Goal: Task Accomplishment & Management: Complete application form

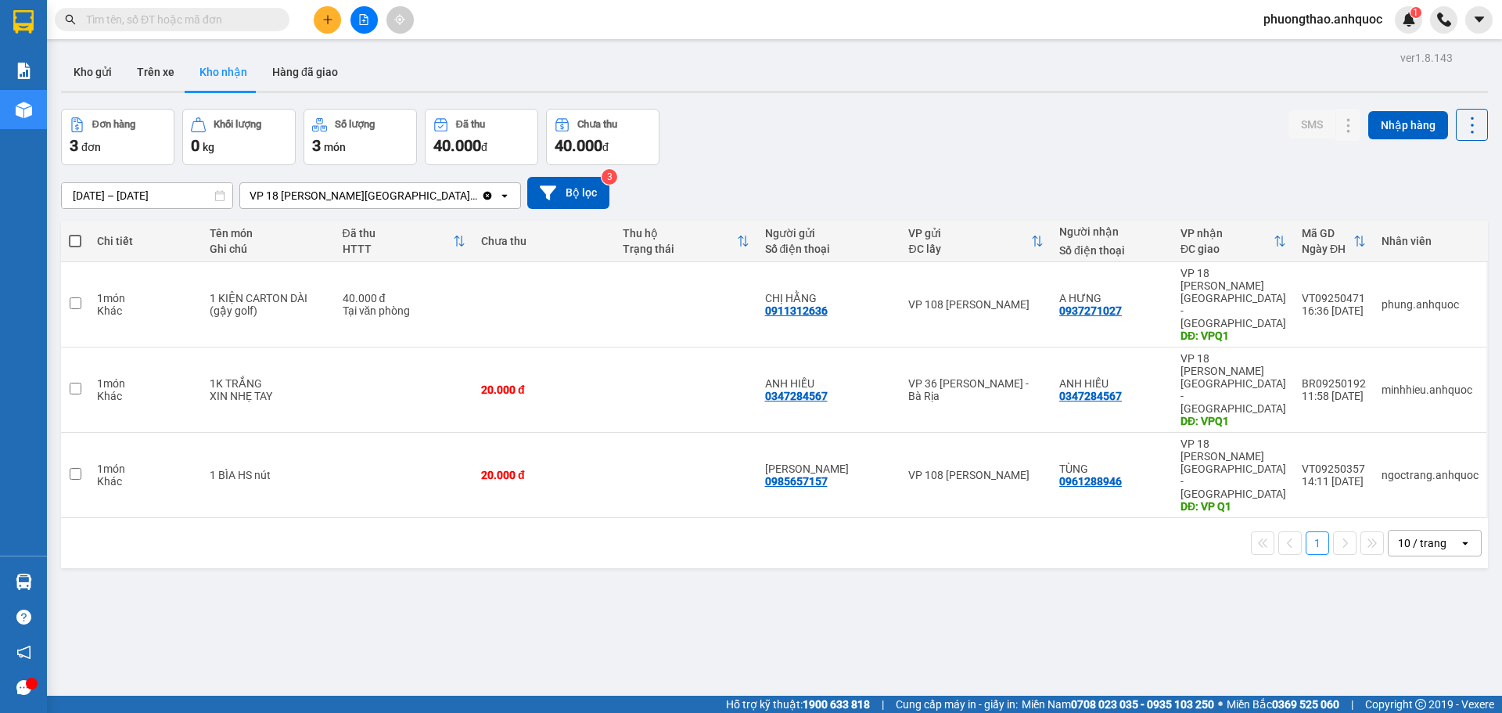
click at [411, 538] on div "ver 1.8.143 Kho gửi Trên xe Kho nhận Hàng đã giao Đơn hàng 3 đơn Khối lượng 0 k…" at bounding box center [774, 403] width 1439 height 713
click at [327, 18] on icon "plus" at bounding box center [327, 19] width 11 height 11
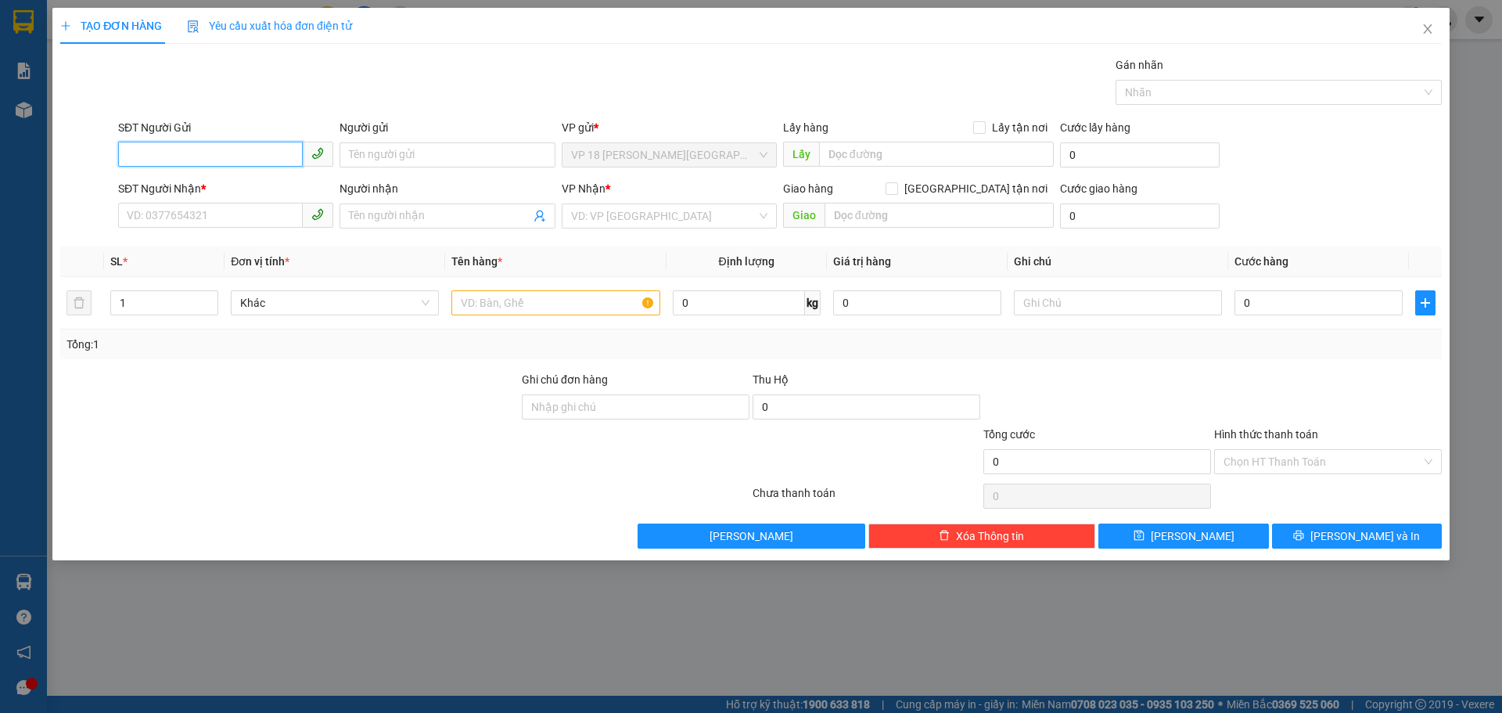
click at [214, 151] on input "SĐT Người Gửi" at bounding box center [210, 154] width 185 height 25
type input "0971322981"
click at [393, 154] on input "Người gửi" at bounding box center [446, 154] width 215 height 25
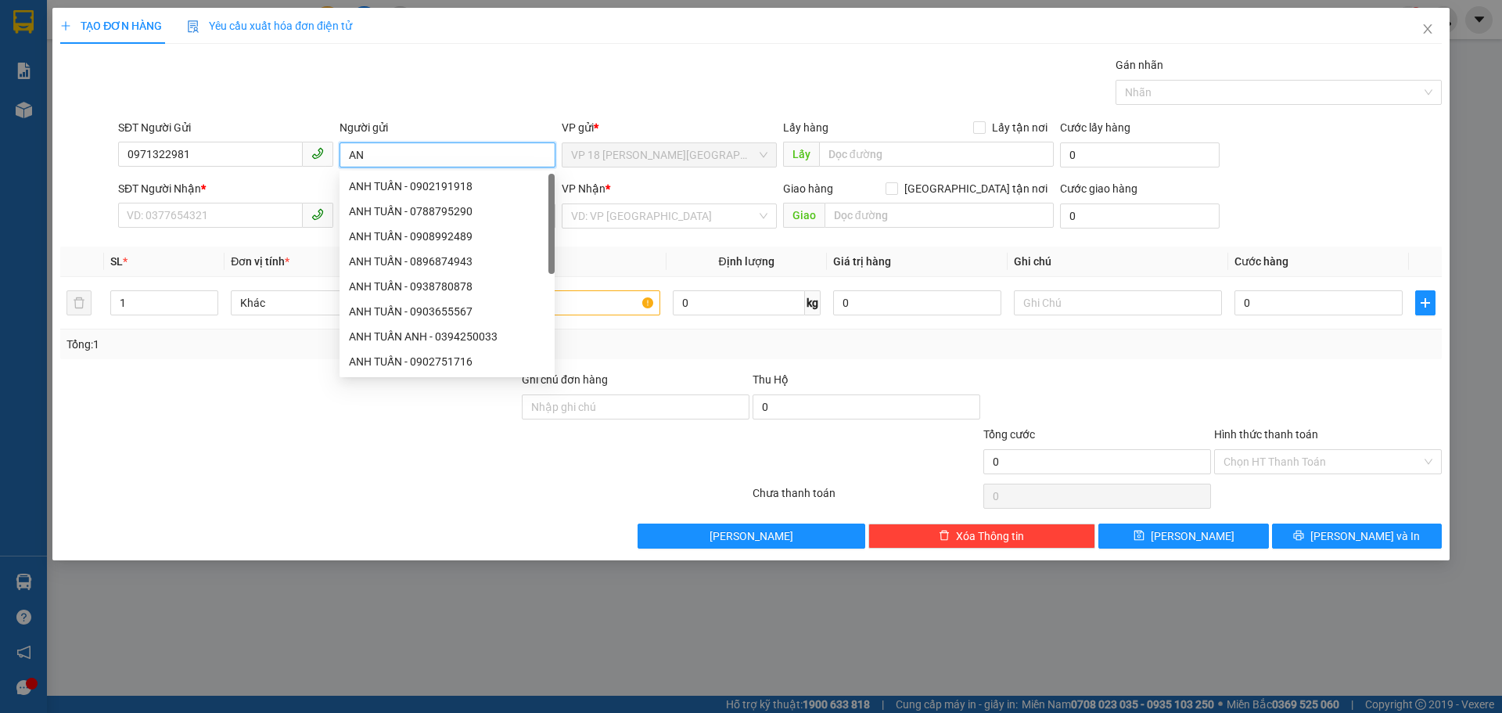
type input "A"
type input "TUẤN ANH"
click at [156, 214] on input "SĐT Người Nhận *" at bounding box center [210, 215] width 185 height 25
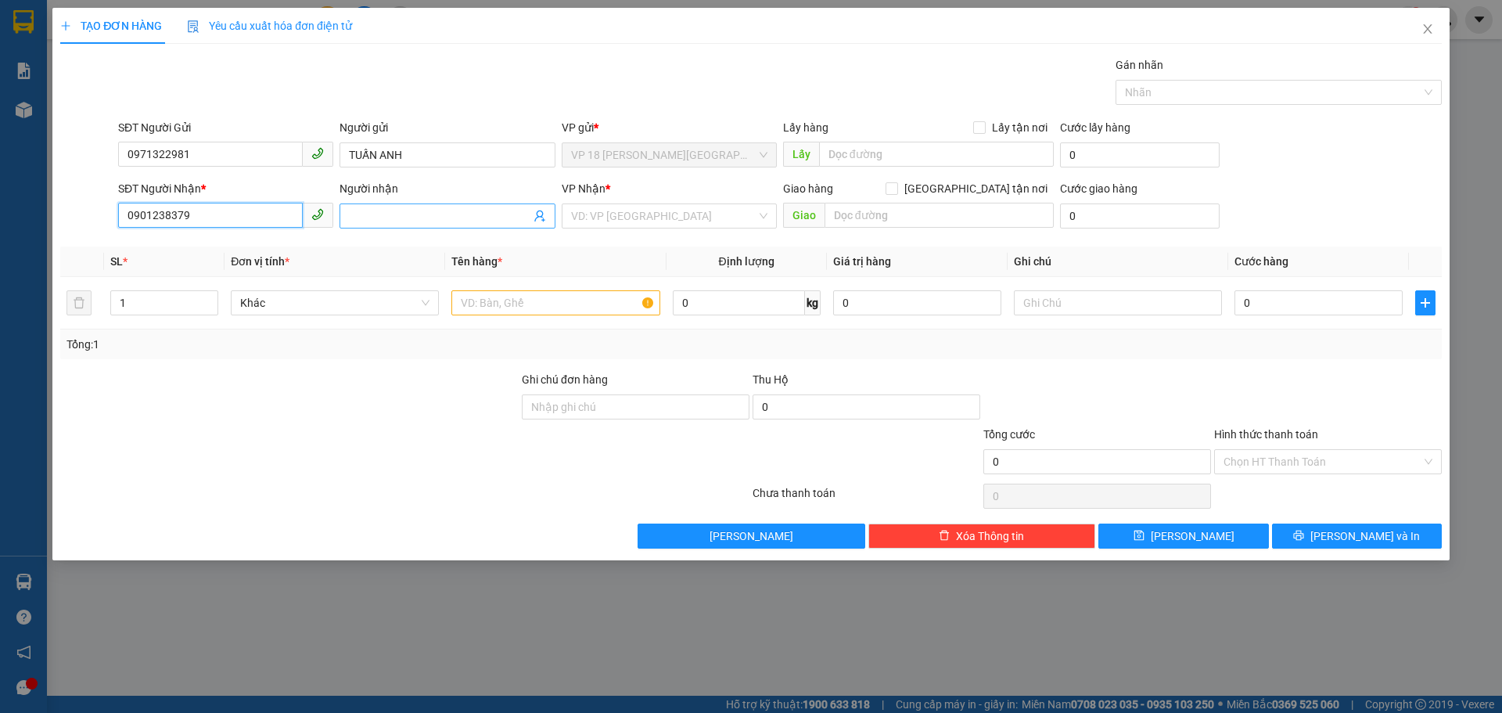
type input "0901238379"
click at [369, 211] on input "Người nhận" at bounding box center [439, 215] width 181 height 17
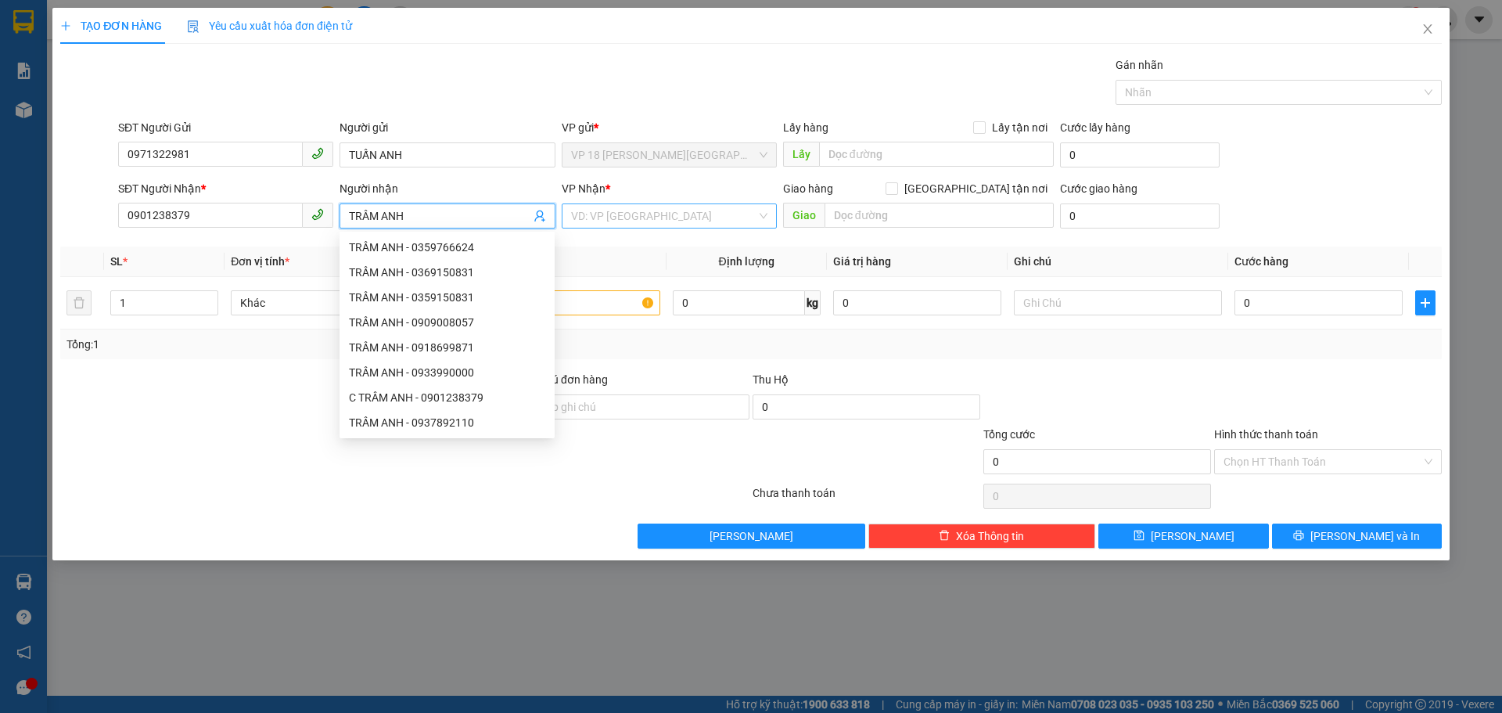
type input "TRÂM ANH"
click at [623, 218] on input "search" at bounding box center [663, 215] width 185 height 23
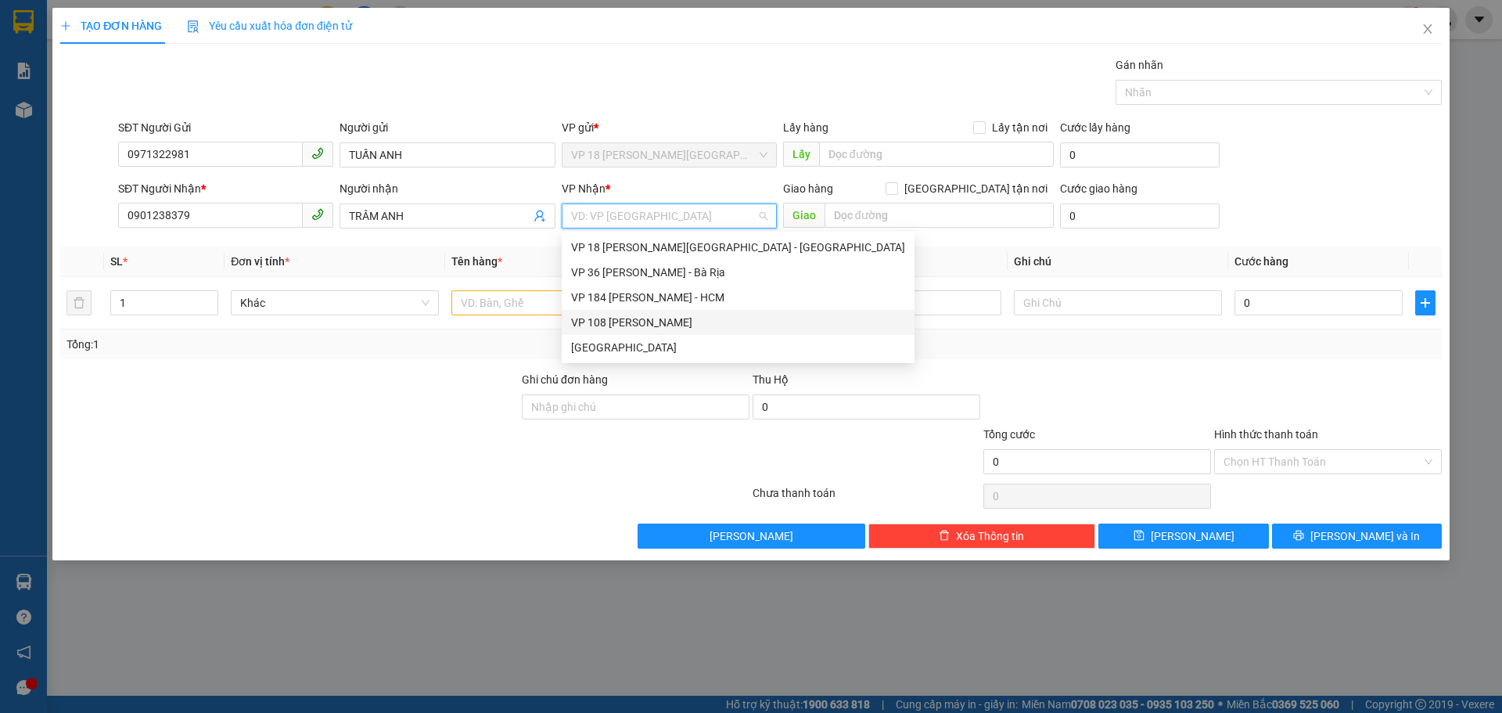
click at [666, 320] on div "VP 108 [PERSON_NAME]" at bounding box center [738, 322] width 334 height 17
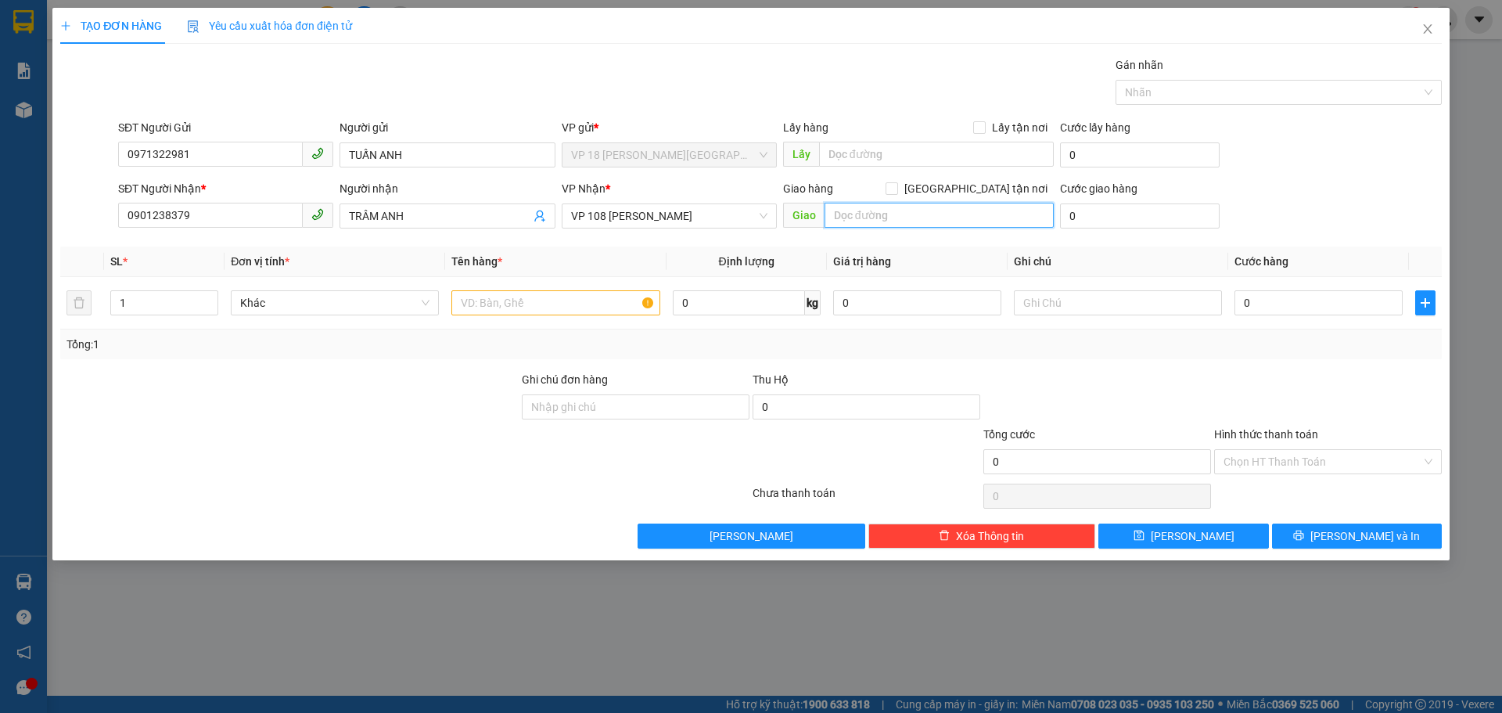
click at [849, 218] on input "text" at bounding box center [938, 215] width 229 height 25
type input "VPVT"
click at [558, 309] on input "text" at bounding box center [555, 302] width 208 height 25
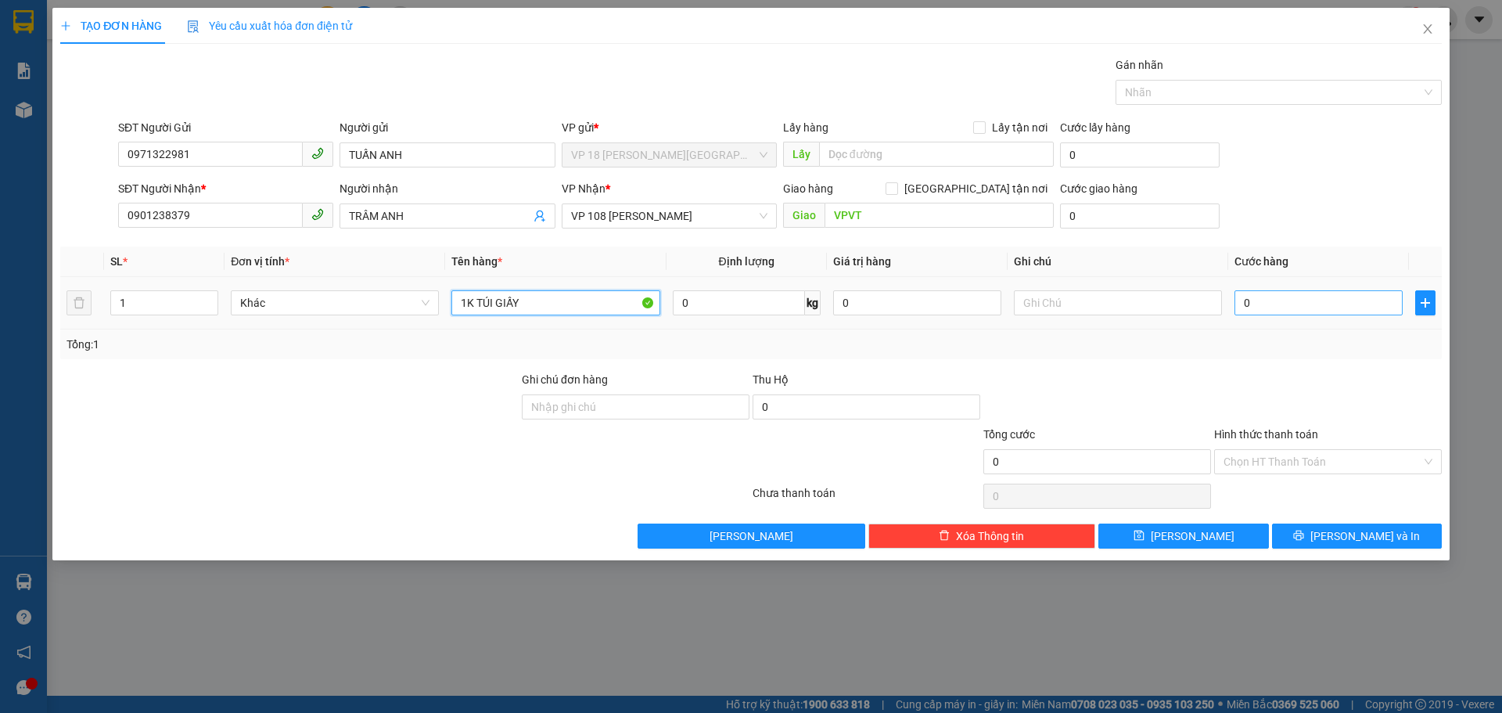
type input "1K TÚI GIẤY"
click at [1273, 310] on input "0" at bounding box center [1318, 302] width 168 height 25
type input "3"
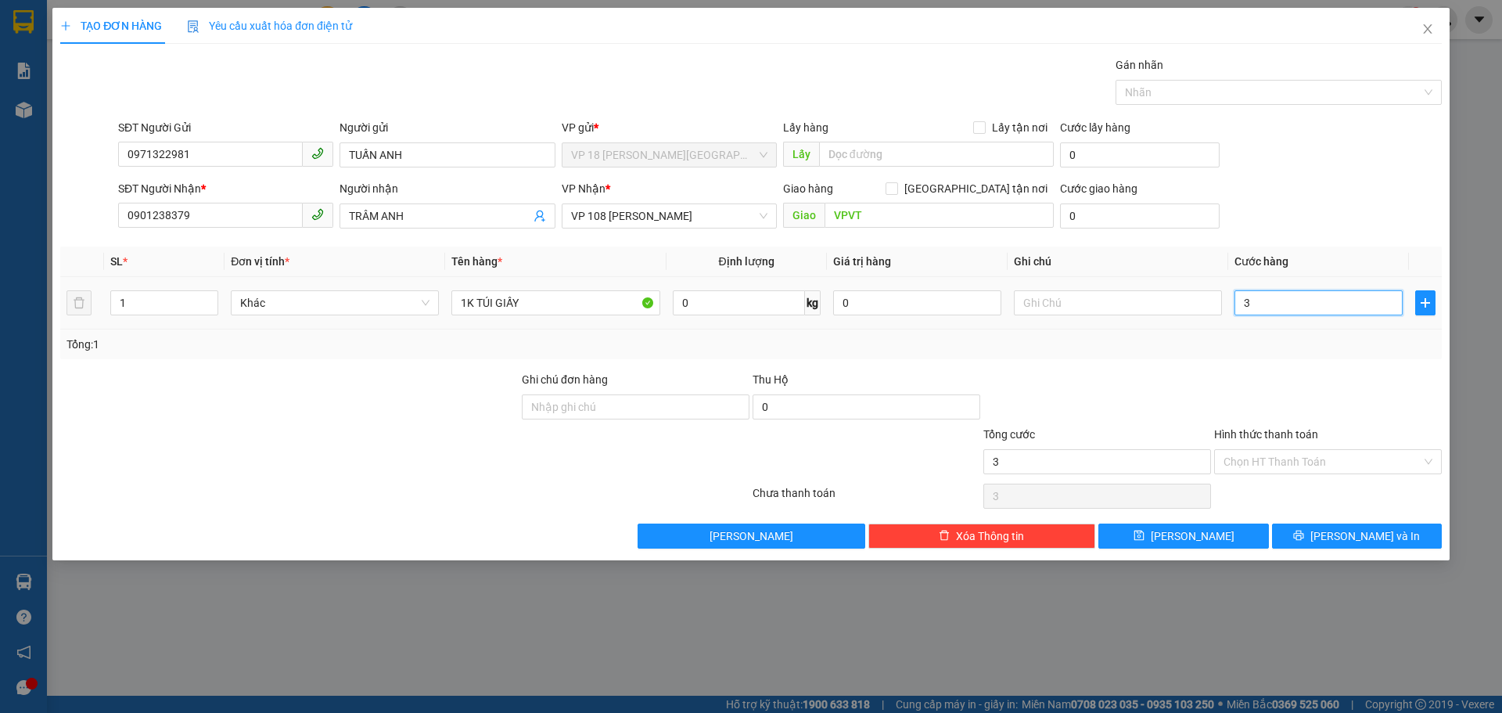
type input "30"
type input "300"
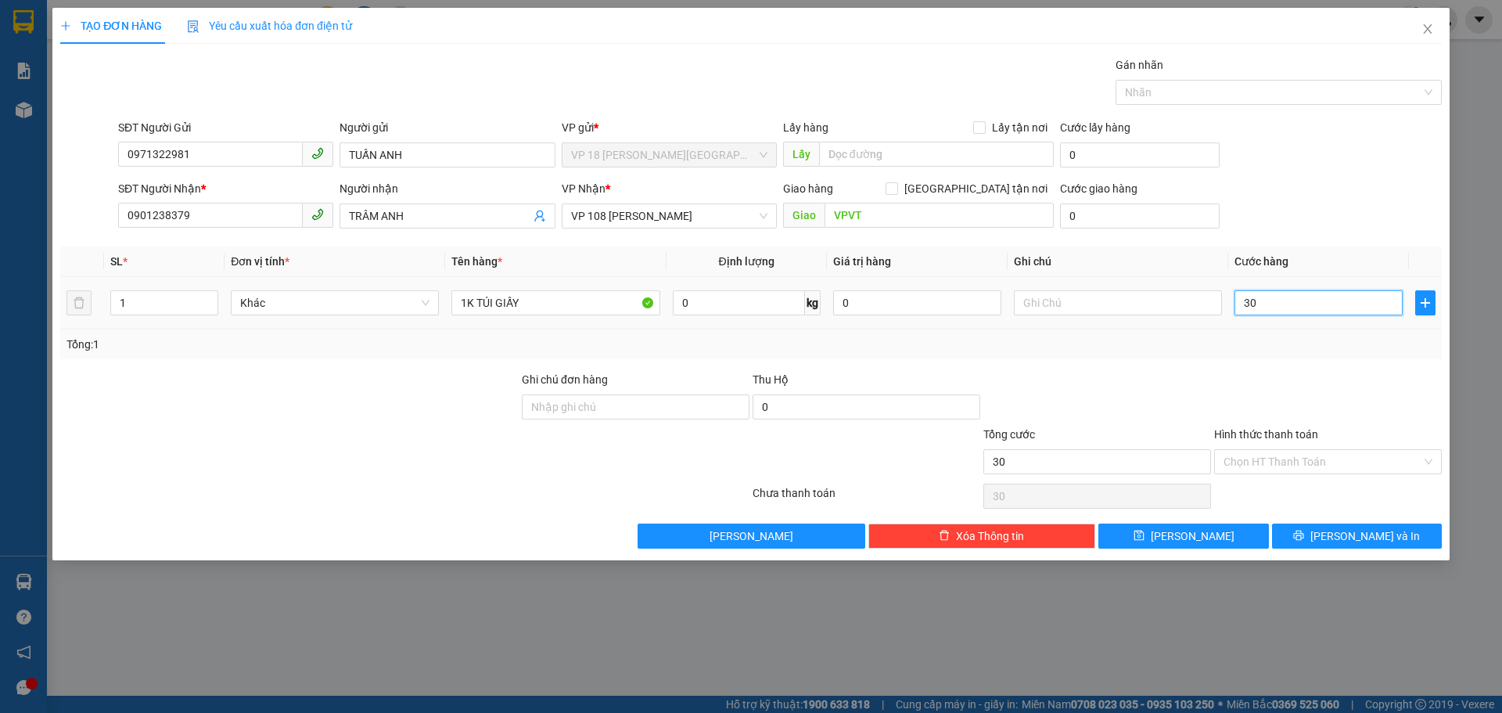
type input "300"
type input "3.000"
type input "30.000"
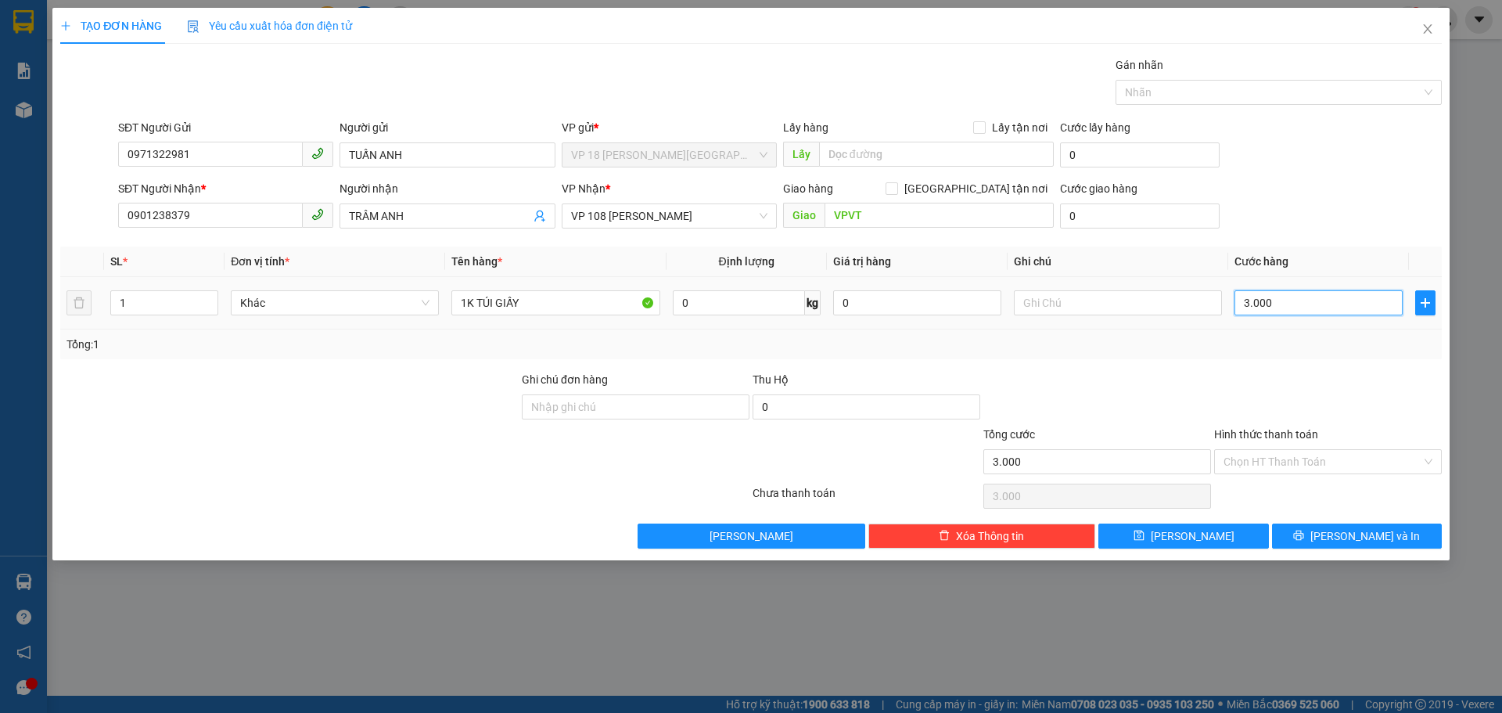
type input "30.000"
click at [690, 411] on input "Ghi chú đơn hàng" at bounding box center [636, 406] width 228 height 25
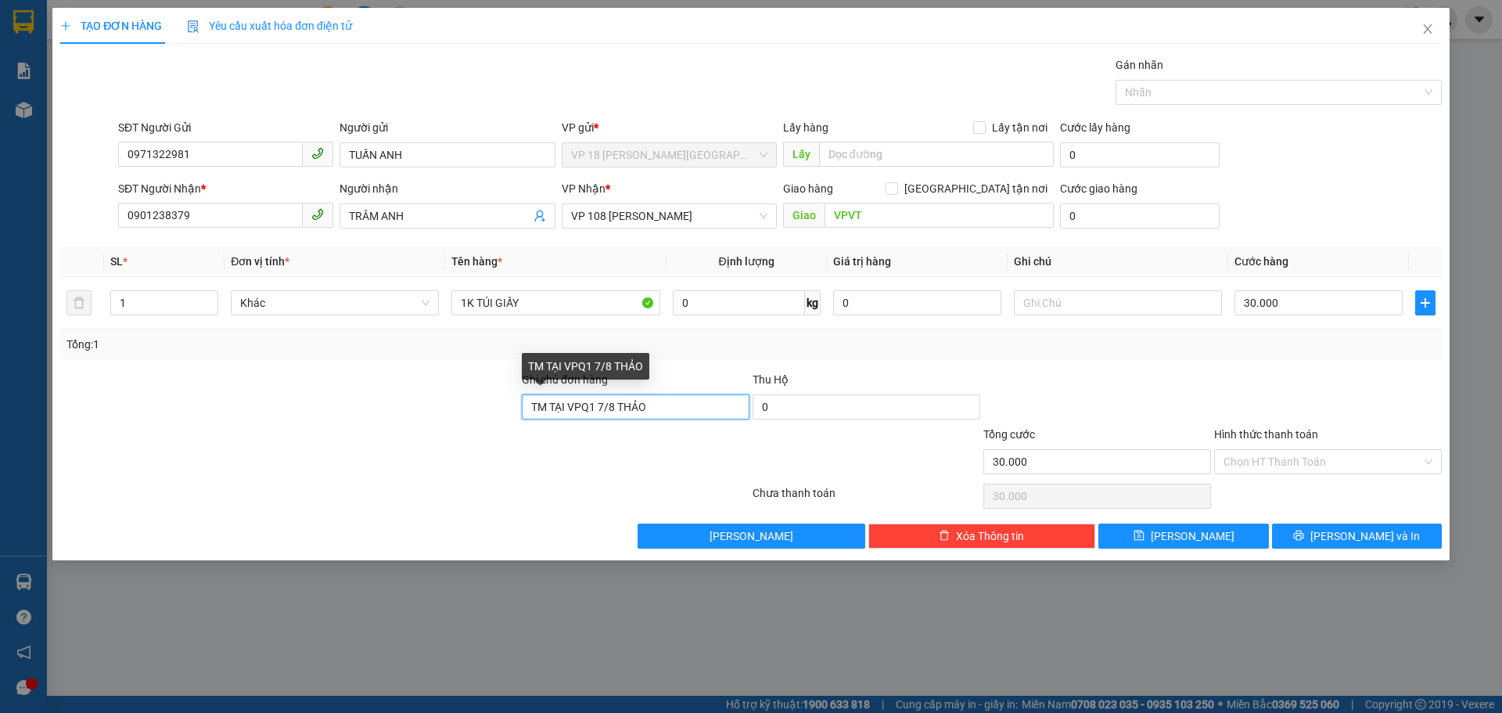
click at [562, 404] on input "TM TẠI VPQ1 7/8 THẢO" at bounding box center [636, 406] width 228 height 25
click at [566, 404] on input "TM TẠI VPQ1 7/8 THẢO" at bounding box center [636, 406] width 228 height 25
click at [597, 409] on input "TM VPQ1 7/8 THẢO" at bounding box center [636, 406] width 228 height 25
type input "TM VPQ1 15/9 THẢO"
click at [1351, 456] on input "Hình thức thanh toán" at bounding box center [1322, 461] width 198 height 23
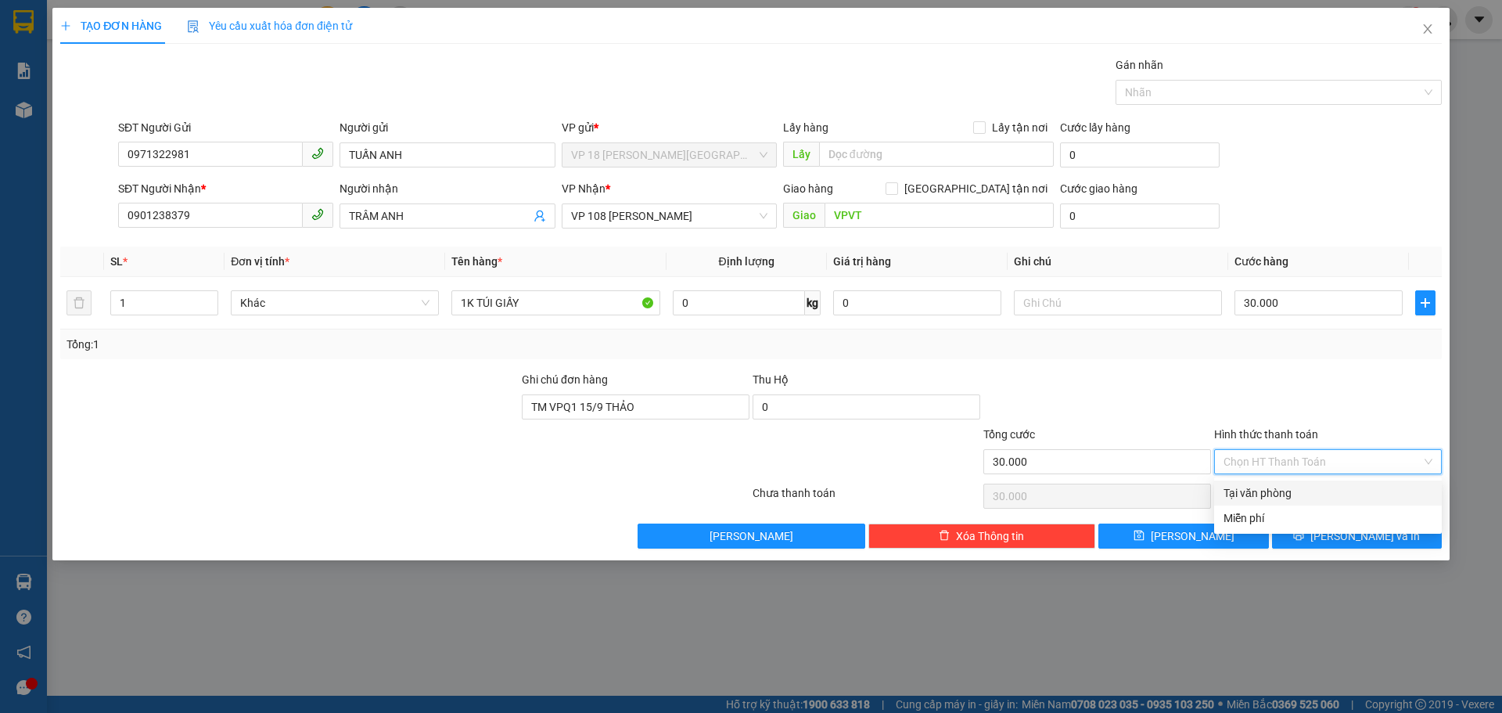
click at [1337, 491] on div "Tại văn phòng" at bounding box center [1327, 492] width 209 height 17
type input "0"
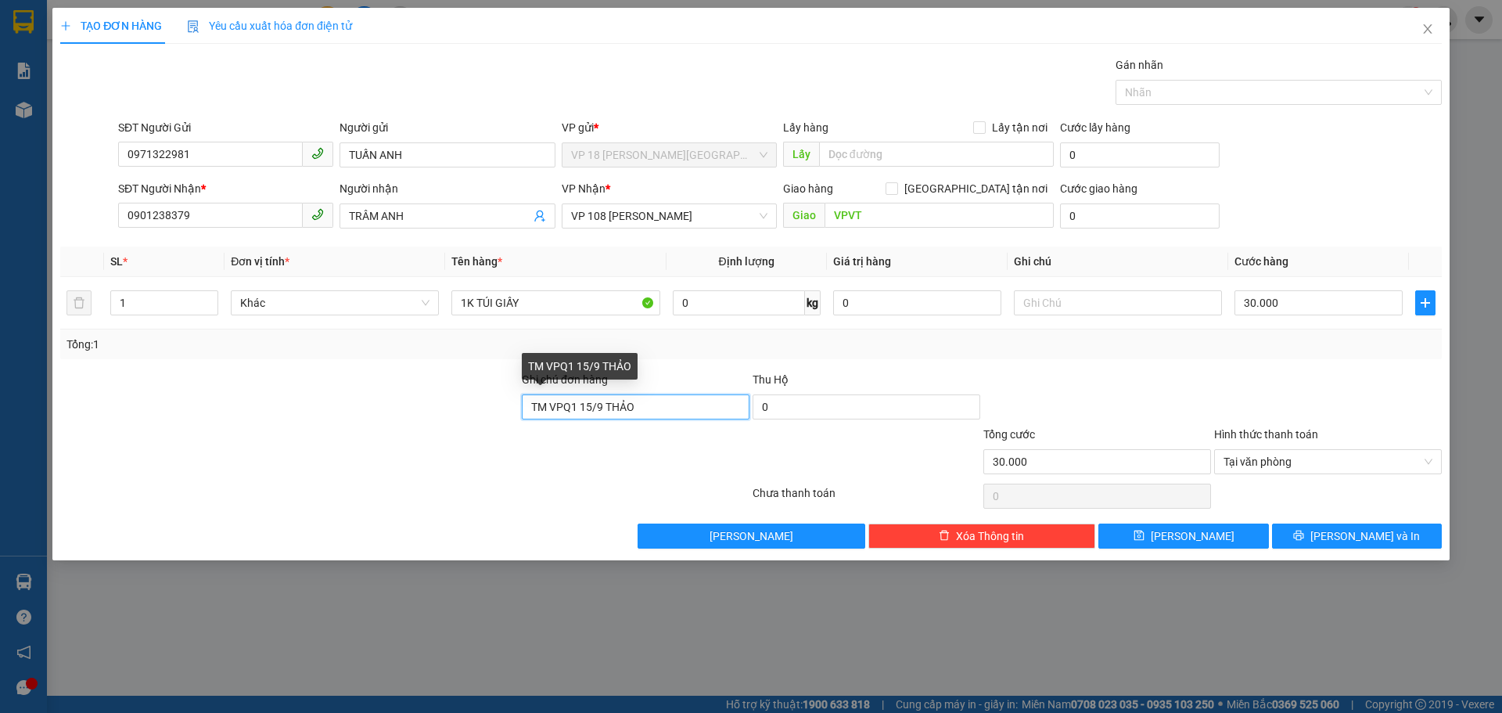
drag, startPoint x: 545, startPoint y: 406, endPoint x: 508, endPoint y: 406, distance: 36.8
click at [508, 406] on div "Ghi chú đơn hàng TM VPQ1 15/9 THẢO Thu Hộ 0" at bounding box center [751, 398] width 1384 height 55
type input "SCB VPQ1 15/9 THẢO"
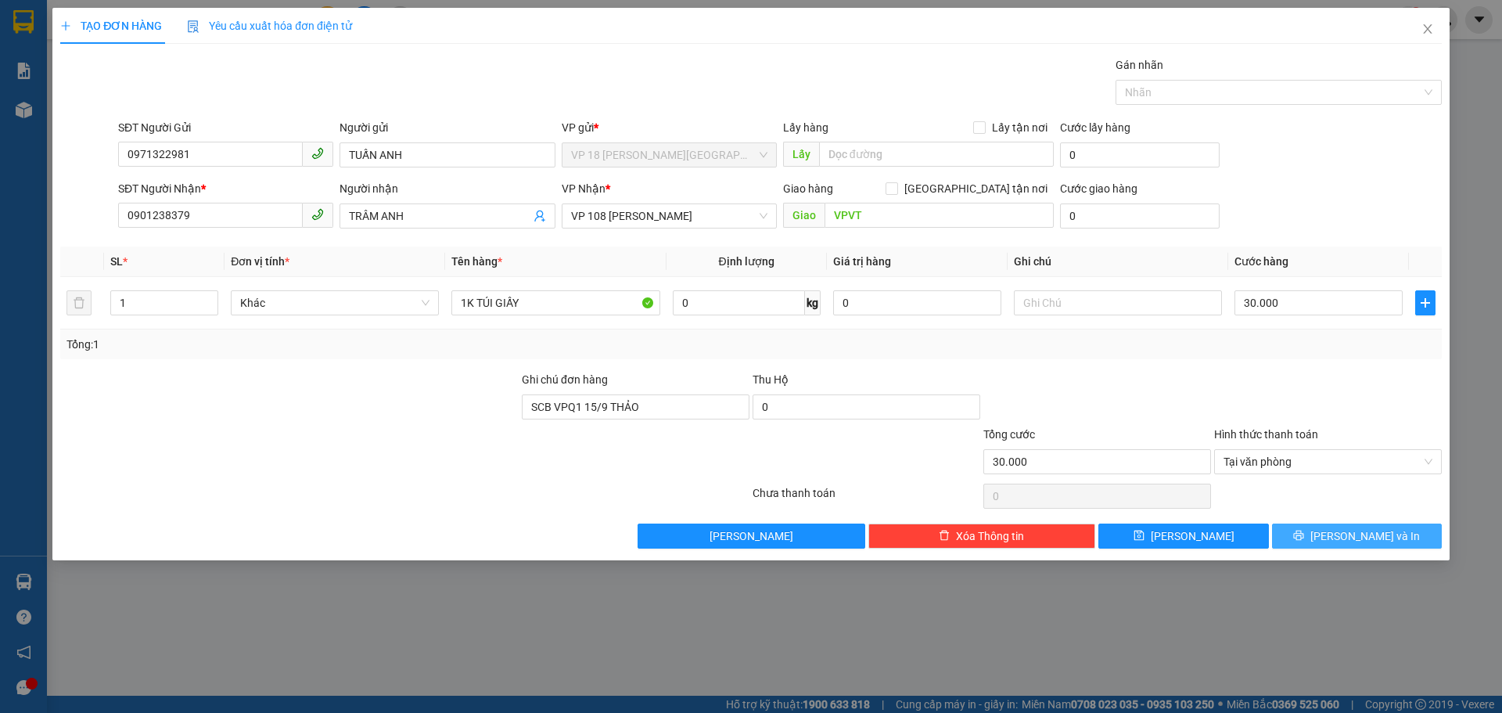
click at [1301, 543] on button "[PERSON_NAME] và In" at bounding box center [1357, 535] width 170 height 25
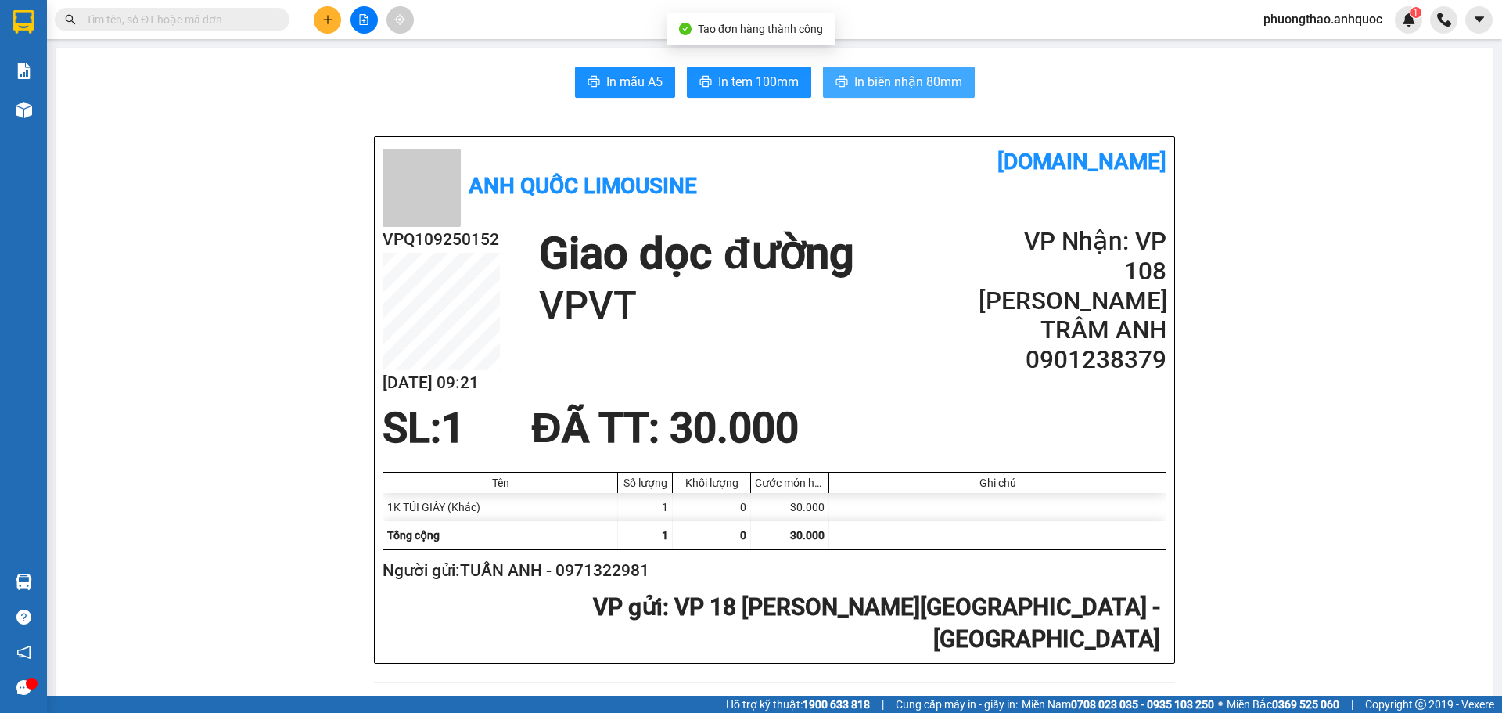
click at [879, 95] on button "In biên nhận 80mm" at bounding box center [899, 81] width 152 height 31
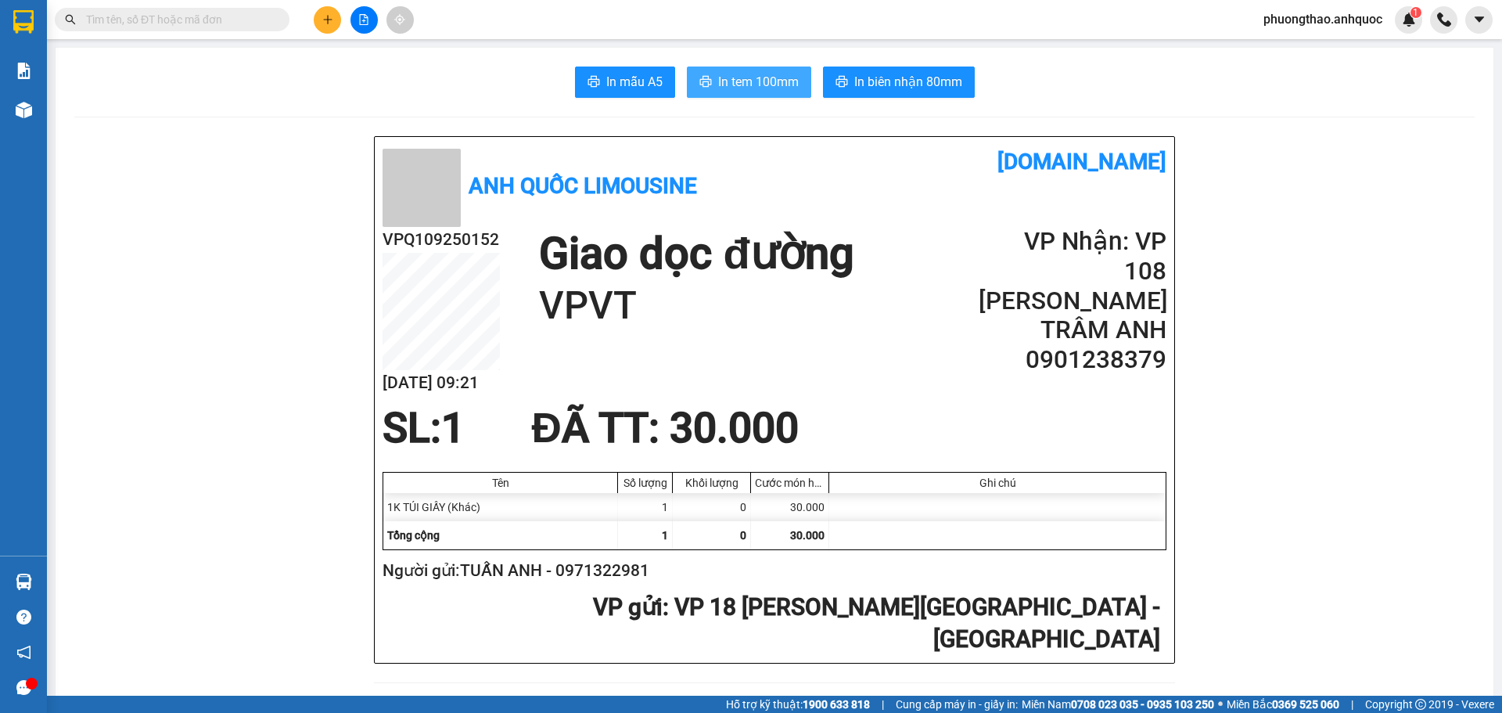
click at [727, 80] on span "In tem 100mm" at bounding box center [758, 82] width 81 height 20
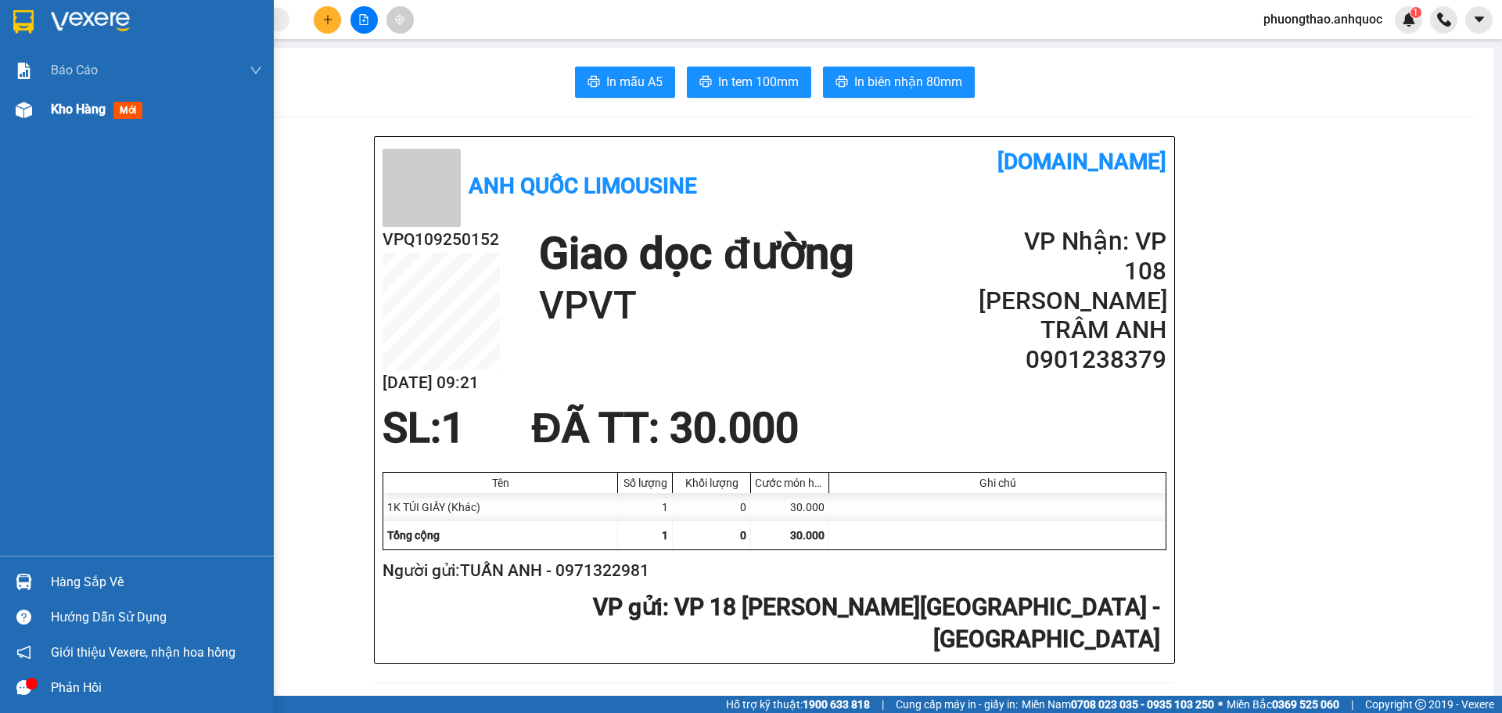
click at [18, 113] on img at bounding box center [24, 110] width 16 height 16
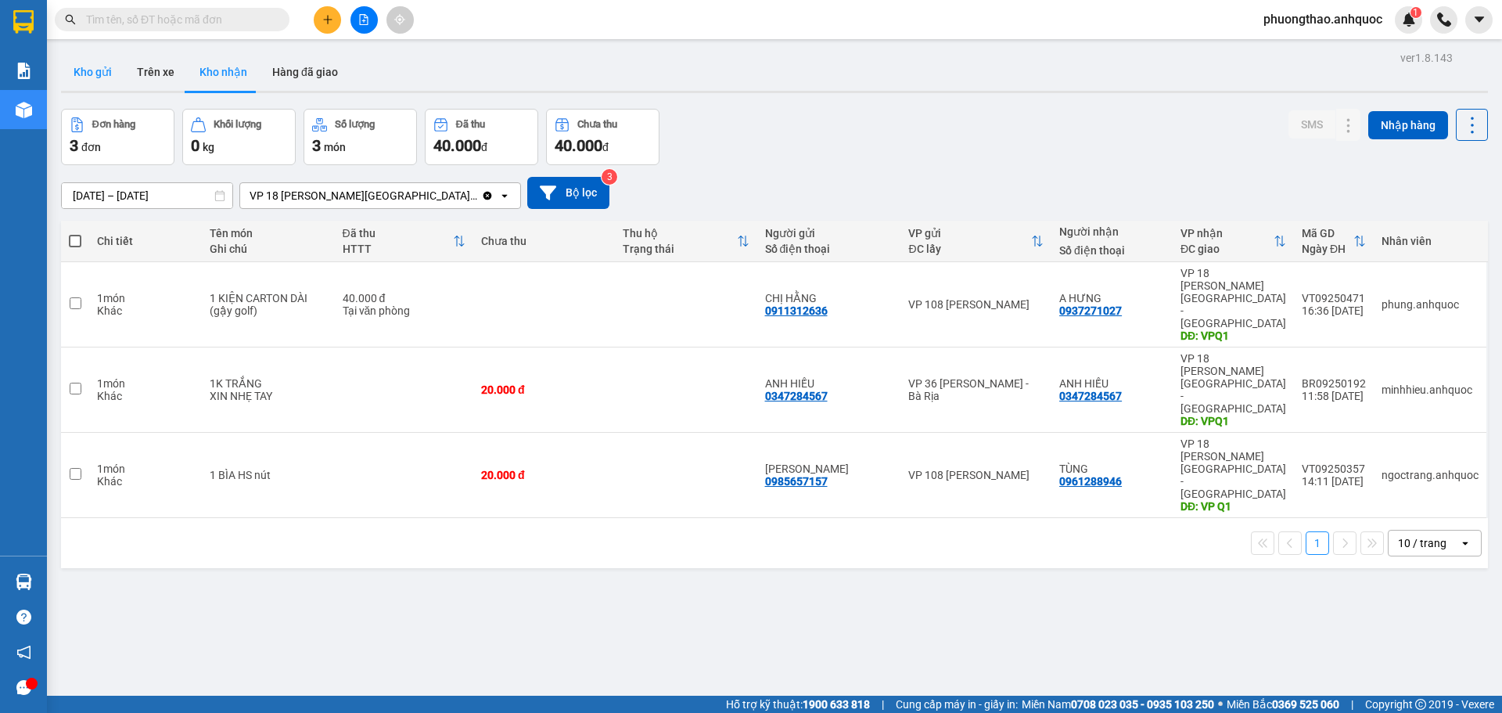
click at [70, 60] on button "Kho gửi" at bounding box center [92, 72] width 63 height 38
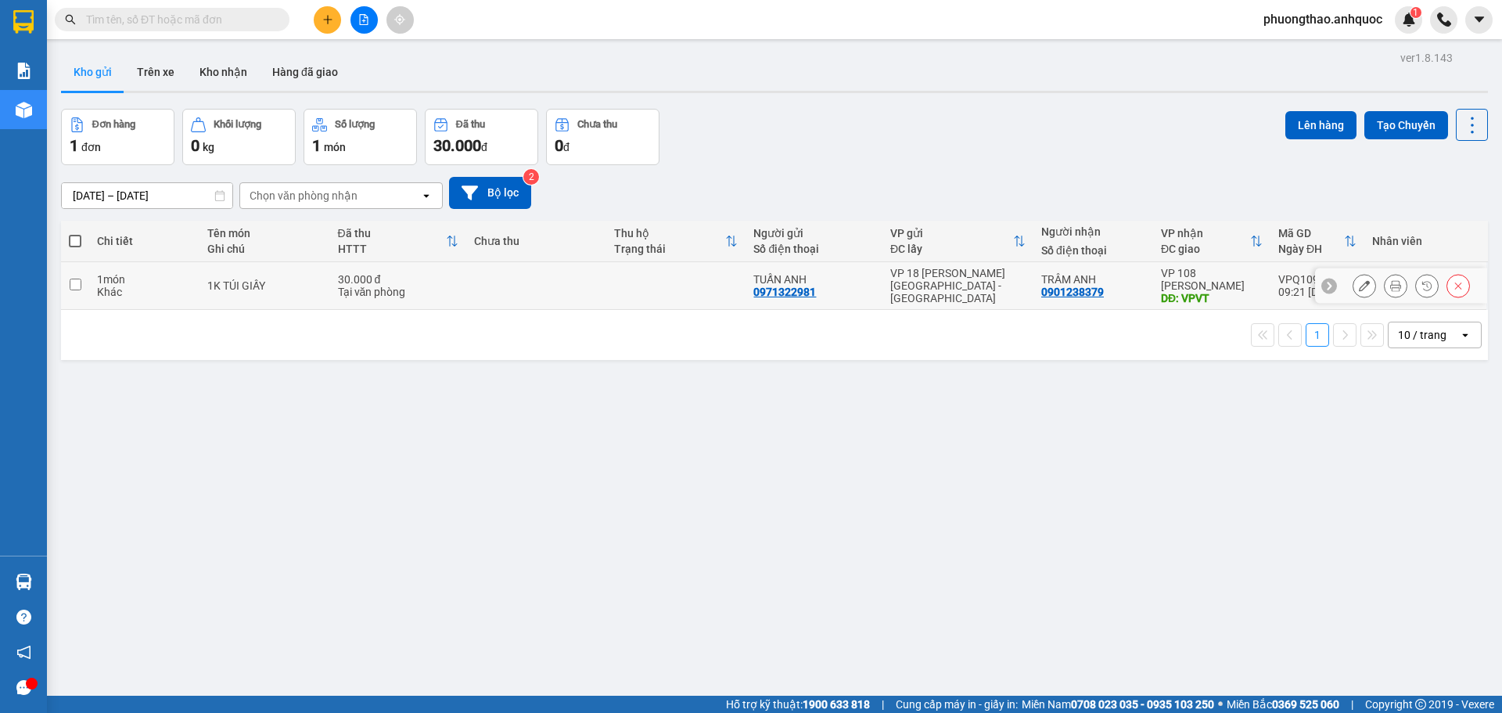
click at [308, 304] on td "1K TÚI GIẤY" at bounding box center [264, 286] width 130 height 48
checkbox input "true"
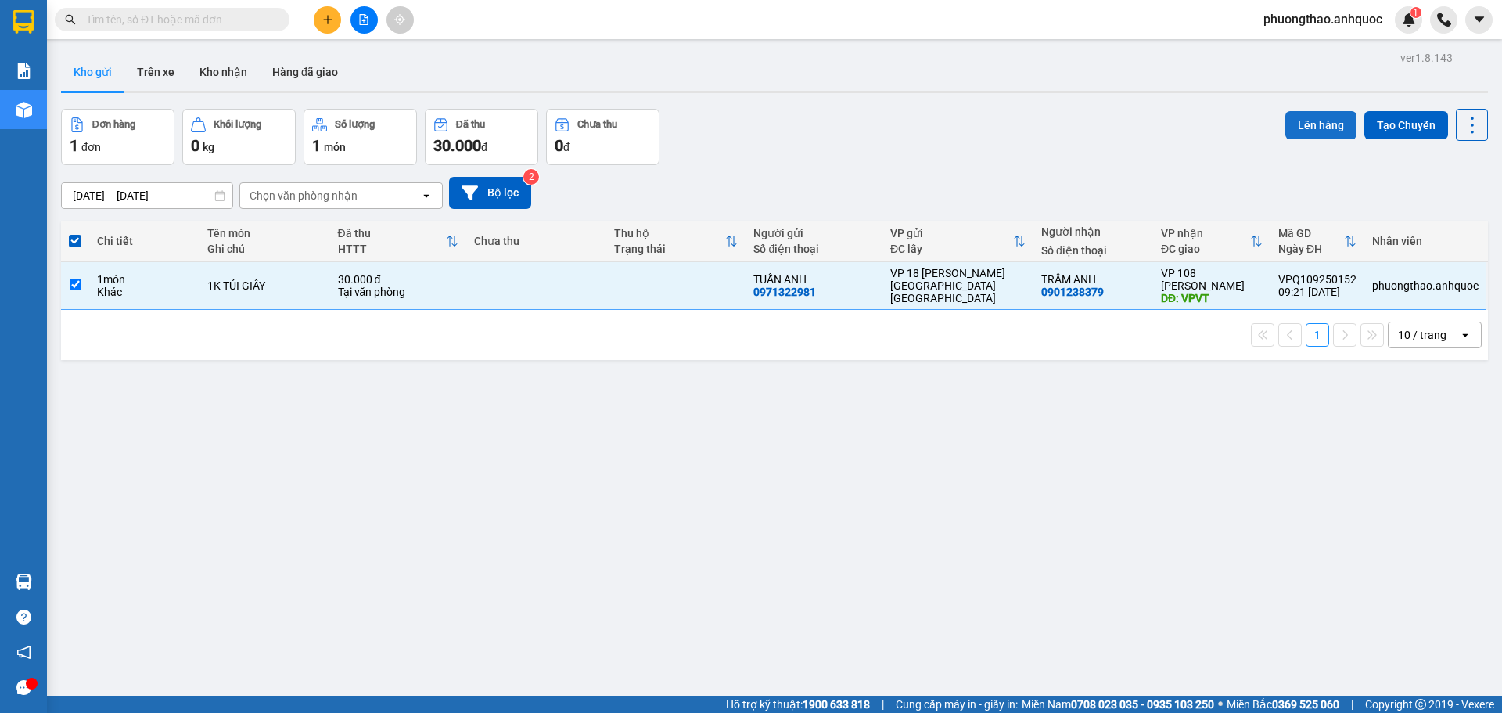
click at [1319, 121] on button "Lên hàng" at bounding box center [1320, 125] width 71 height 28
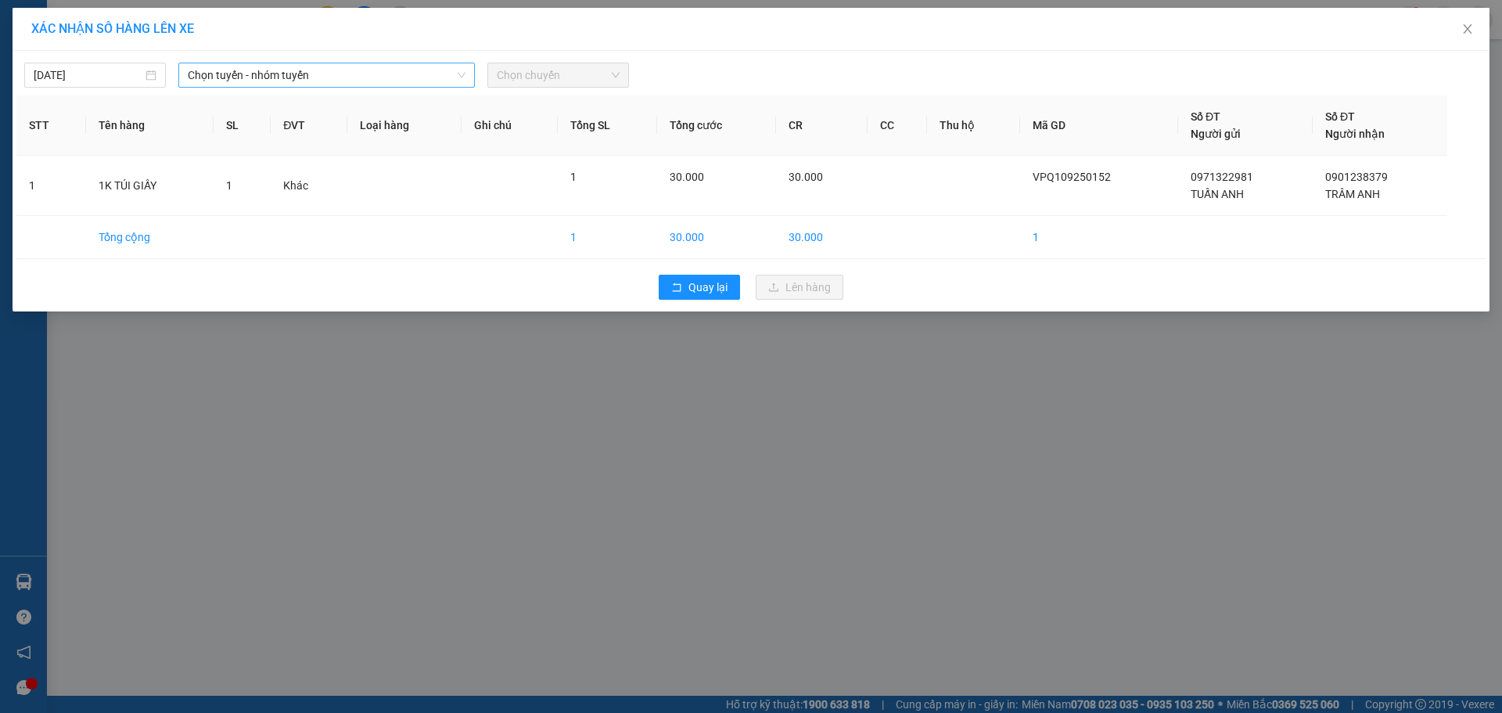
click at [317, 73] on span "Chọn tuyến - nhóm tuyến" at bounding box center [327, 74] width 278 height 23
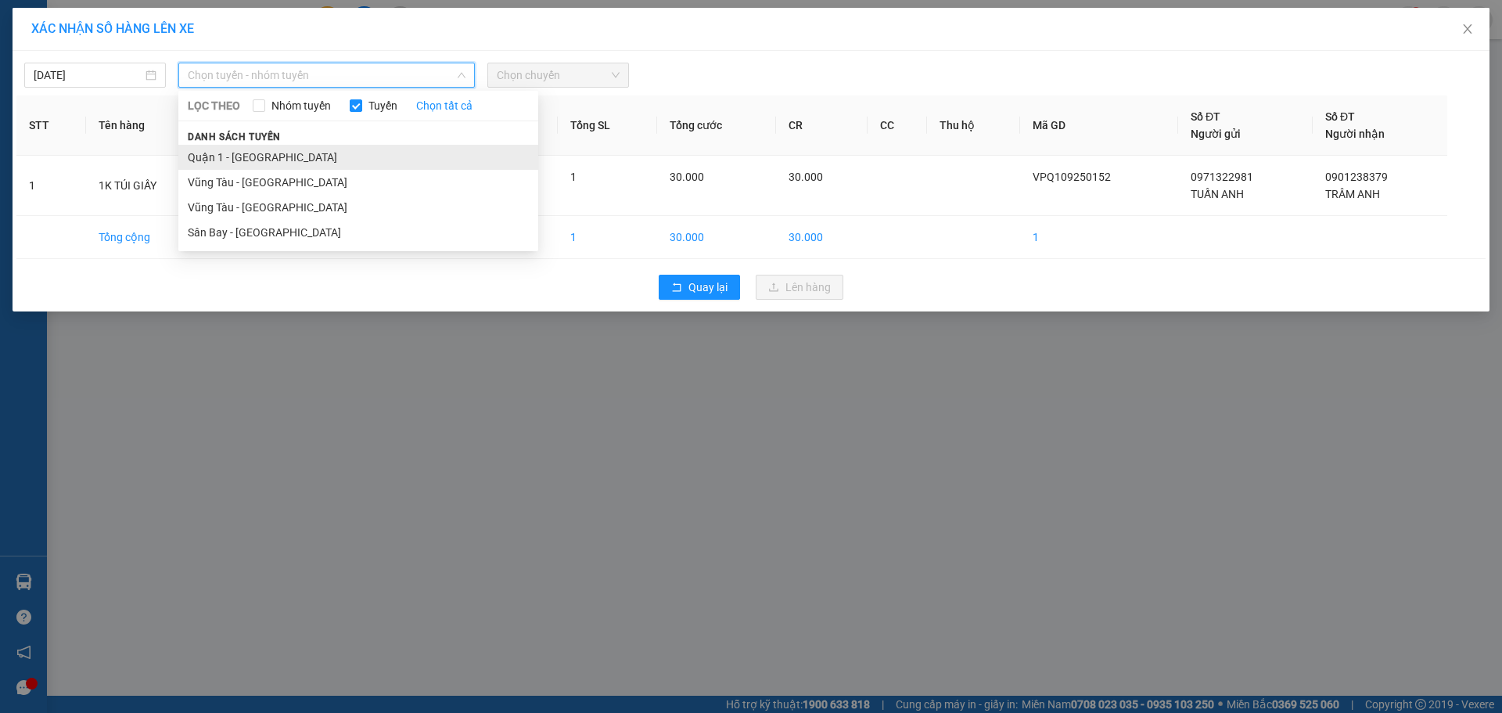
click at [293, 152] on li "Quận 1 - [GEOGRAPHIC_DATA]" at bounding box center [358, 157] width 360 height 25
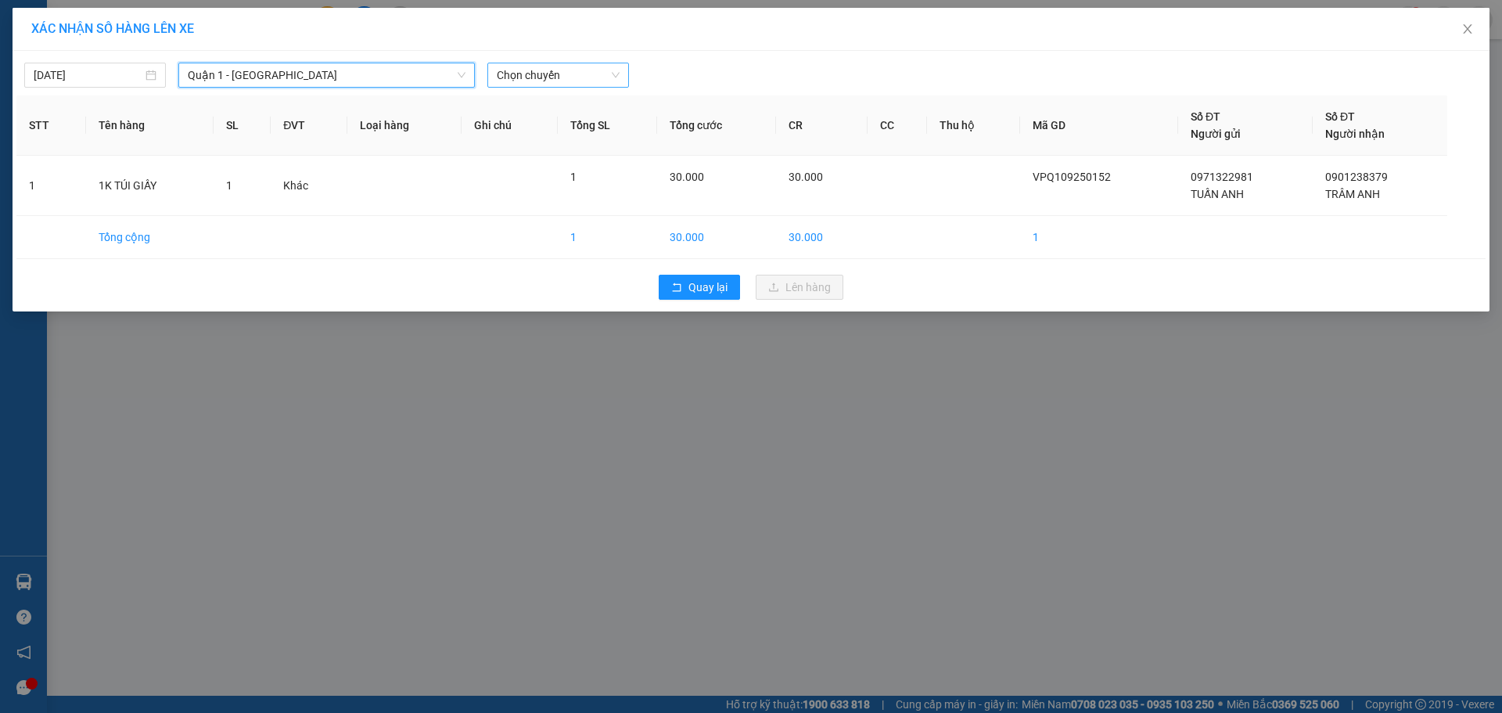
click at [541, 75] on span "Chọn chuyến" at bounding box center [558, 74] width 123 height 23
type input "864"
click at [555, 100] on div "09:30 - 72F-008.64" at bounding box center [558, 106] width 122 height 17
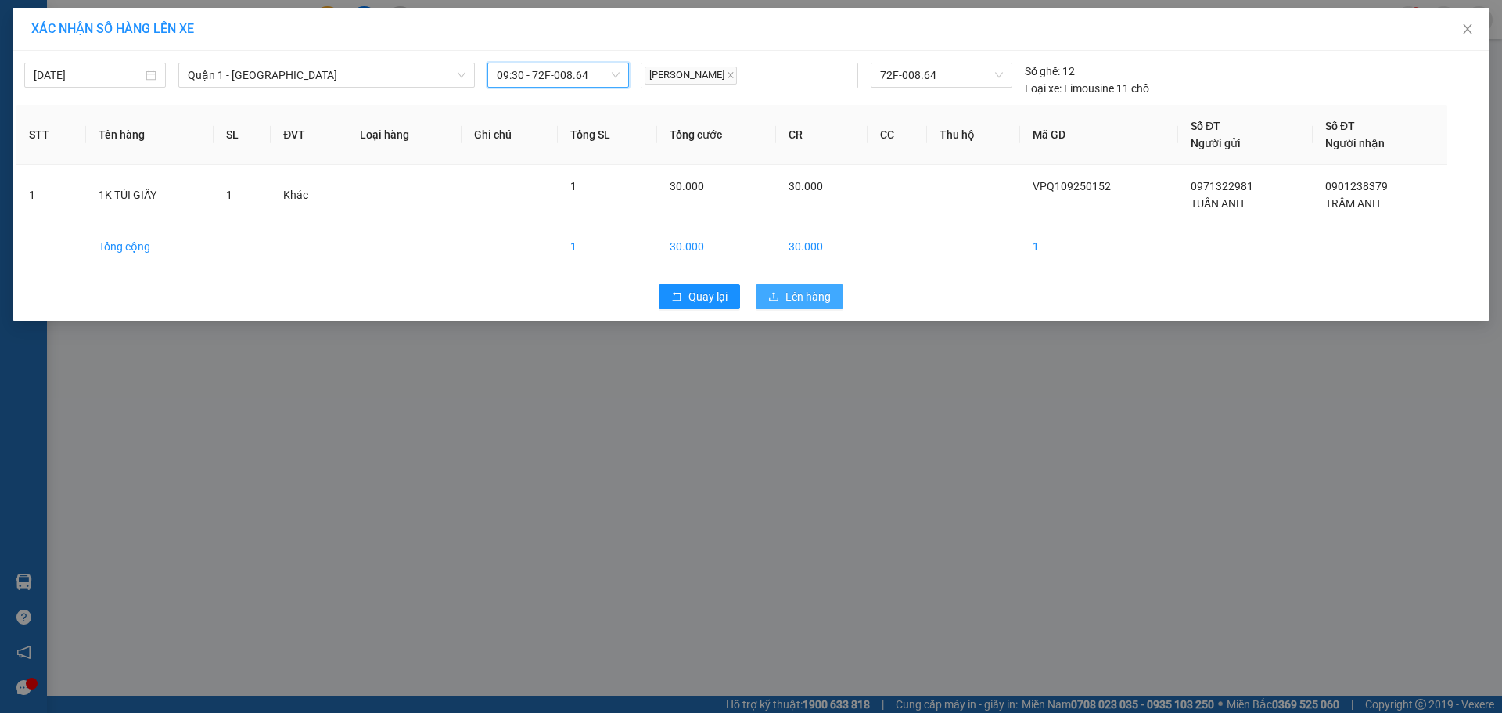
click at [778, 295] on icon "upload" at bounding box center [773, 296] width 11 height 11
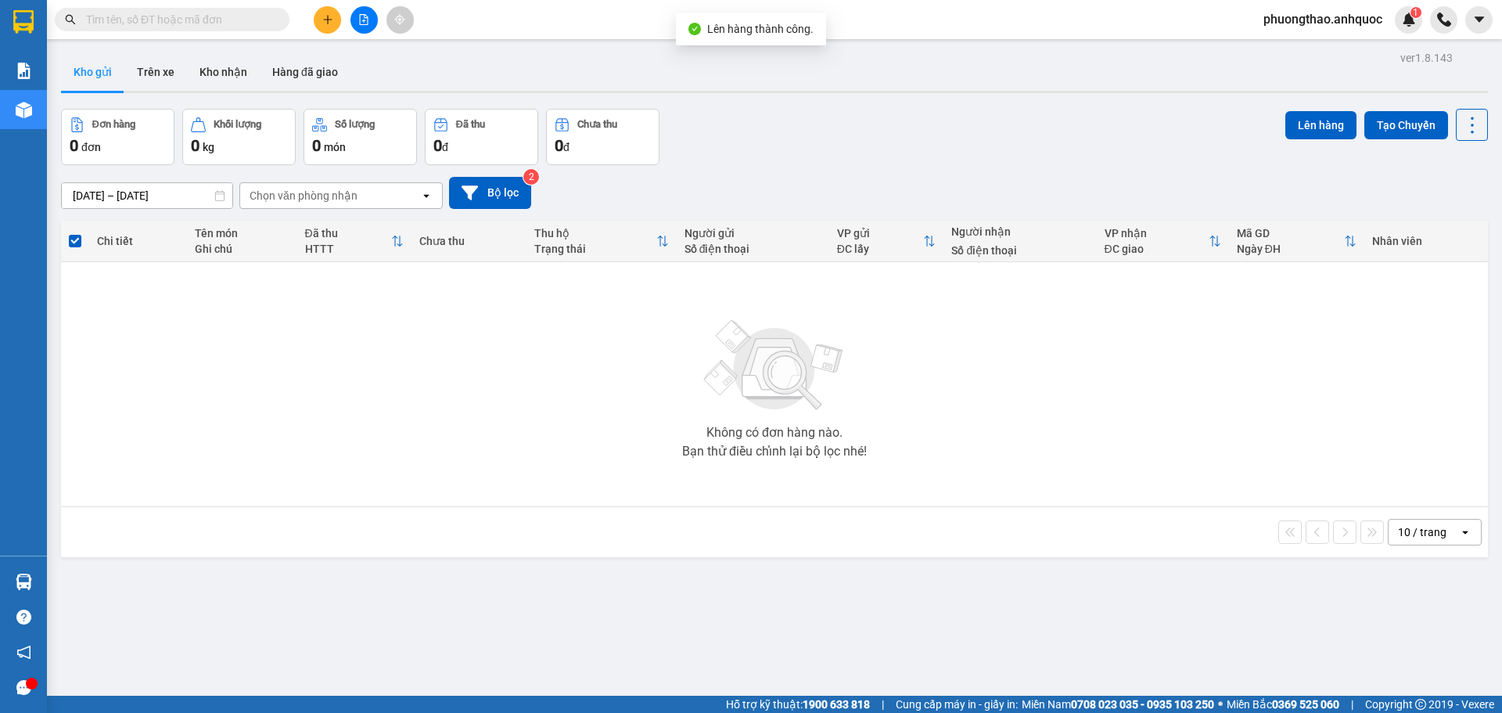
click at [373, 25] on button at bounding box center [363, 19] width 27 height 27
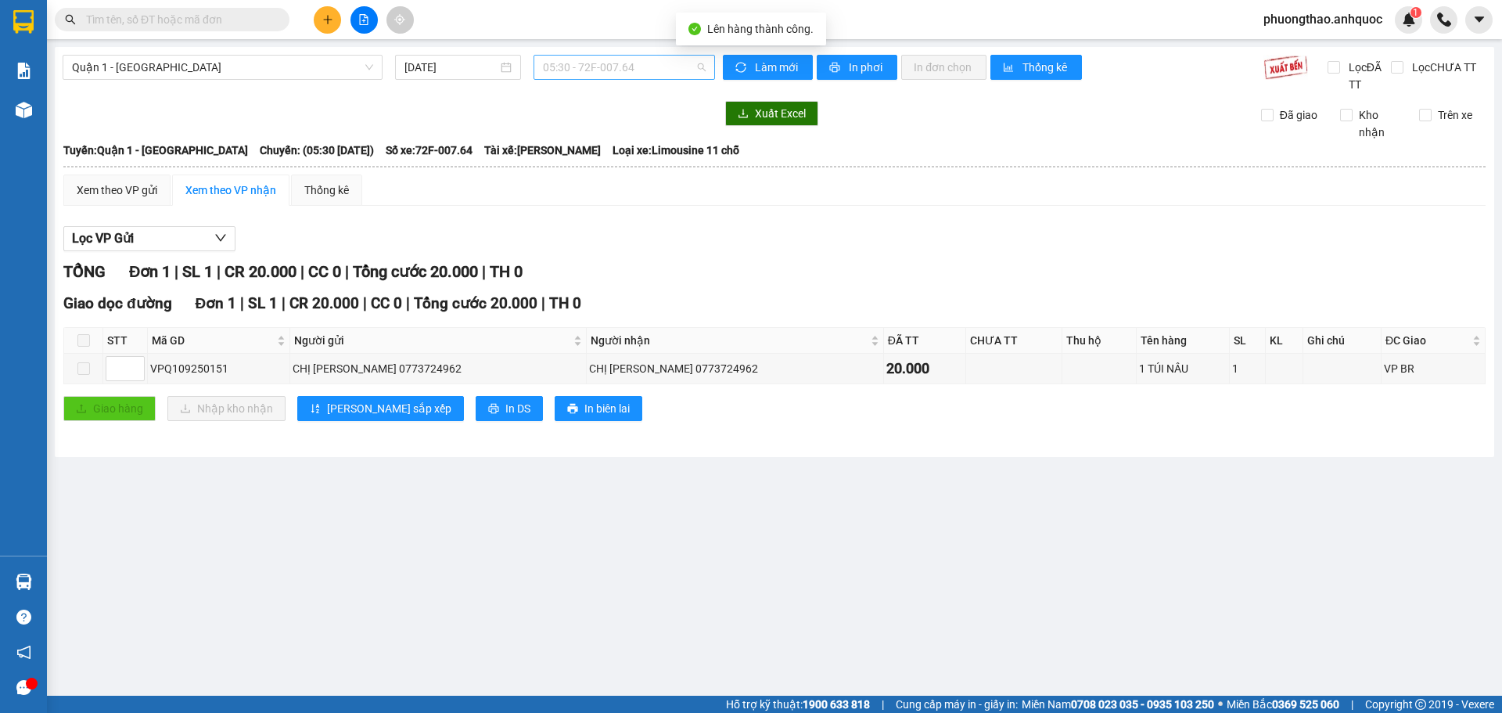
click at [582, 63] on span "05:30 - 72F-007.64" at bounding box center [624, 67] width 163 height 23
type input "864"
click at [591, 98] on div "09:30 - 72F-008.64" at bounding box center [604, 98] width 122 height 17
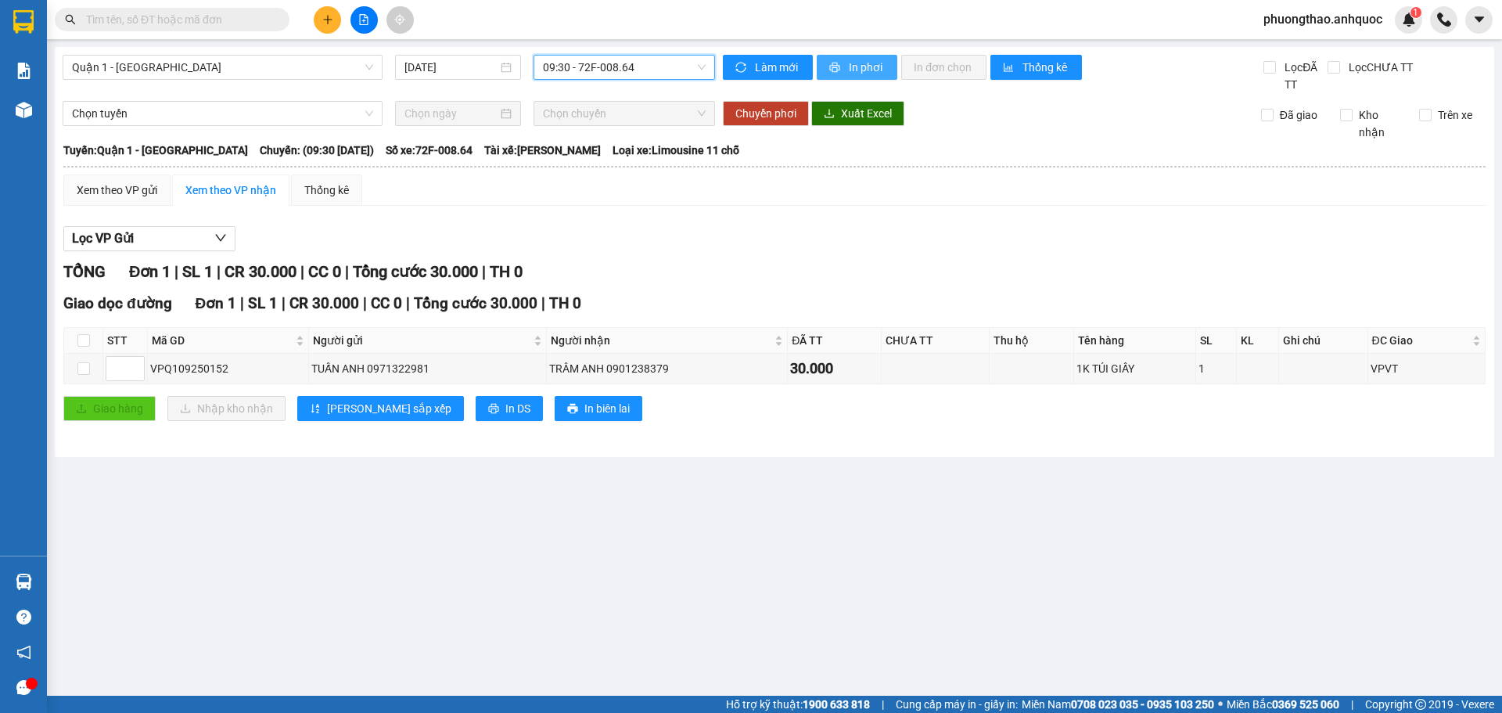
click at [874, 63] on span "In phơi" at bounding box center [867, 67] width 36 height 17
click at [825, 70] on button "In phơi" at bounding box center [857, 67] width 81 height 25
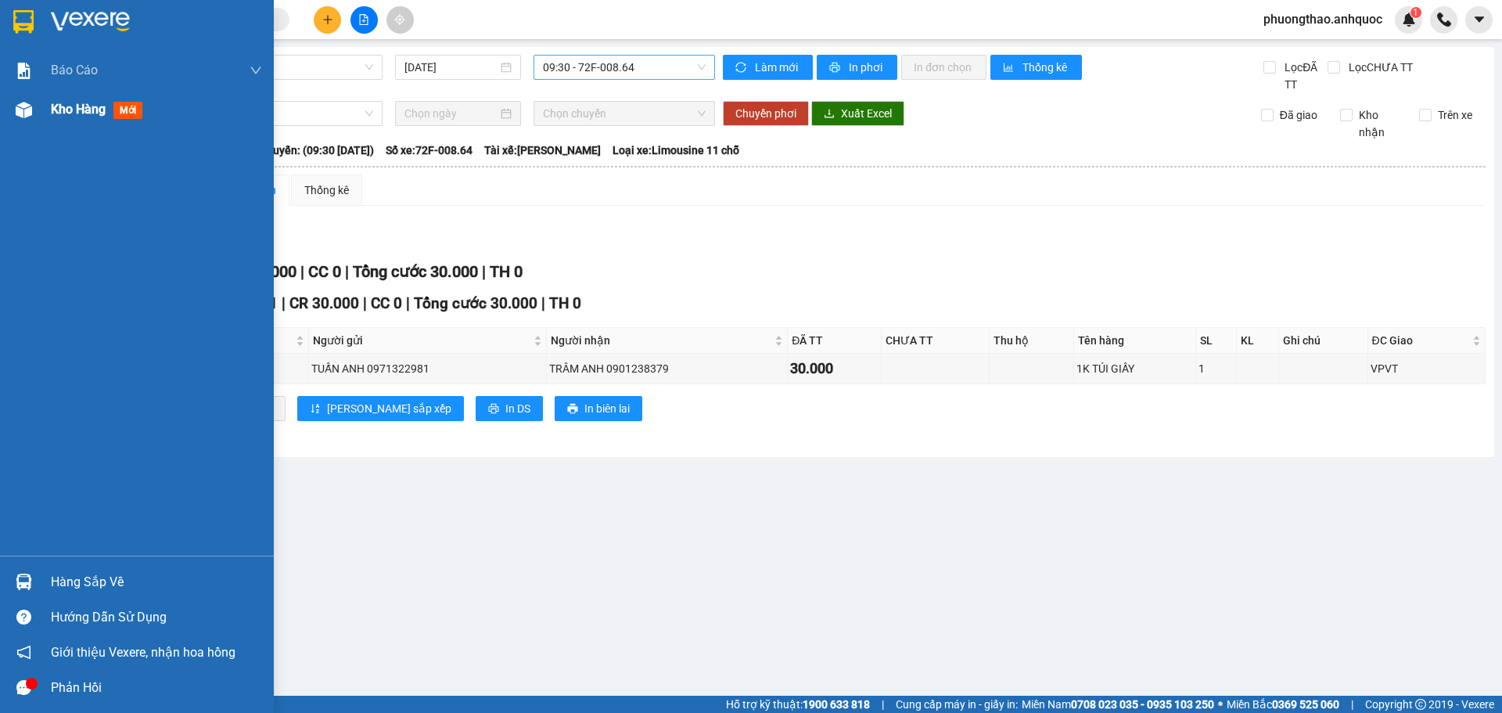
click at [16, 111] on img at bounding box center [24, 110] width 16 height 16
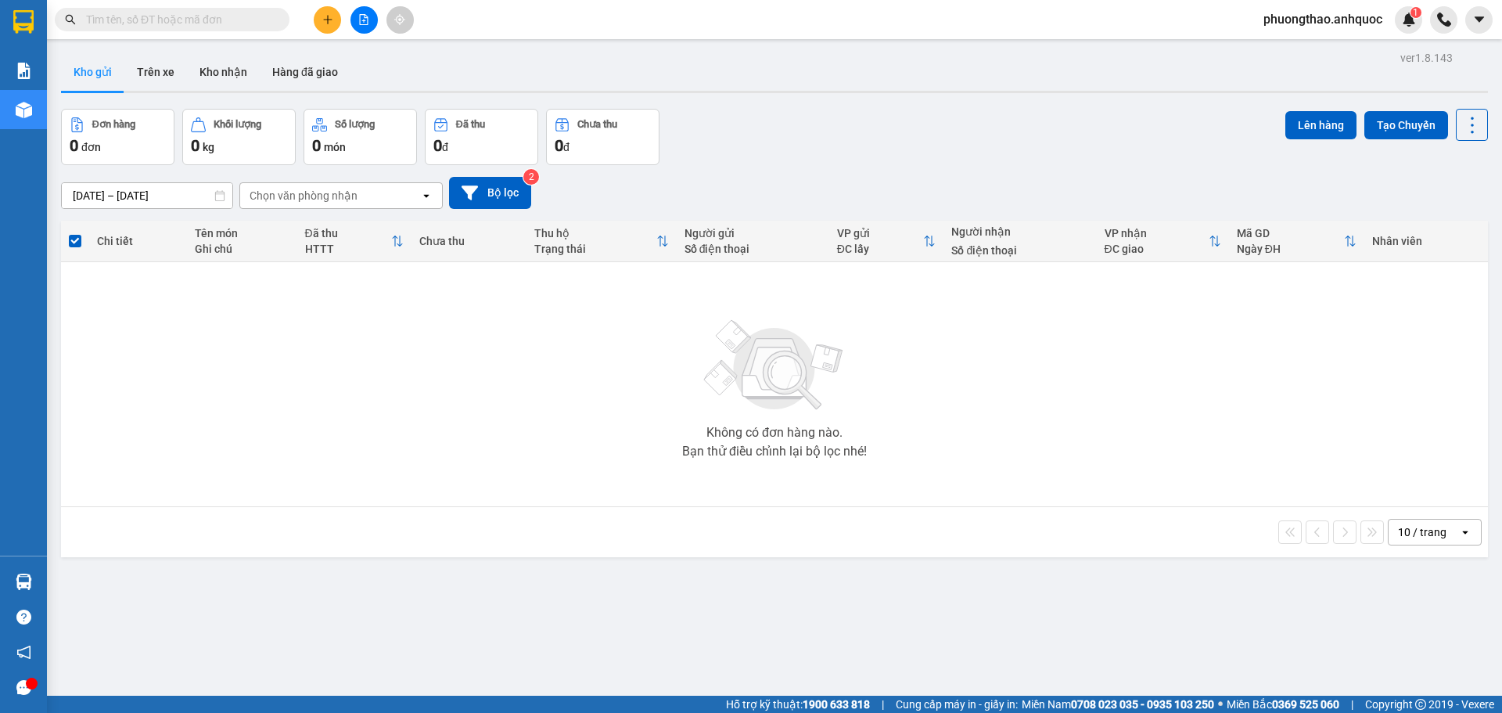
click at [337, 472] on div "Không có đơn hàng nào. Bạn thử điều chỉnh lại bộ lọc nhé!" at bounding box center [774, 384] width 1411 height 235
click at [354, 28] on button at bounding box center [363, 19] width 27 height 27
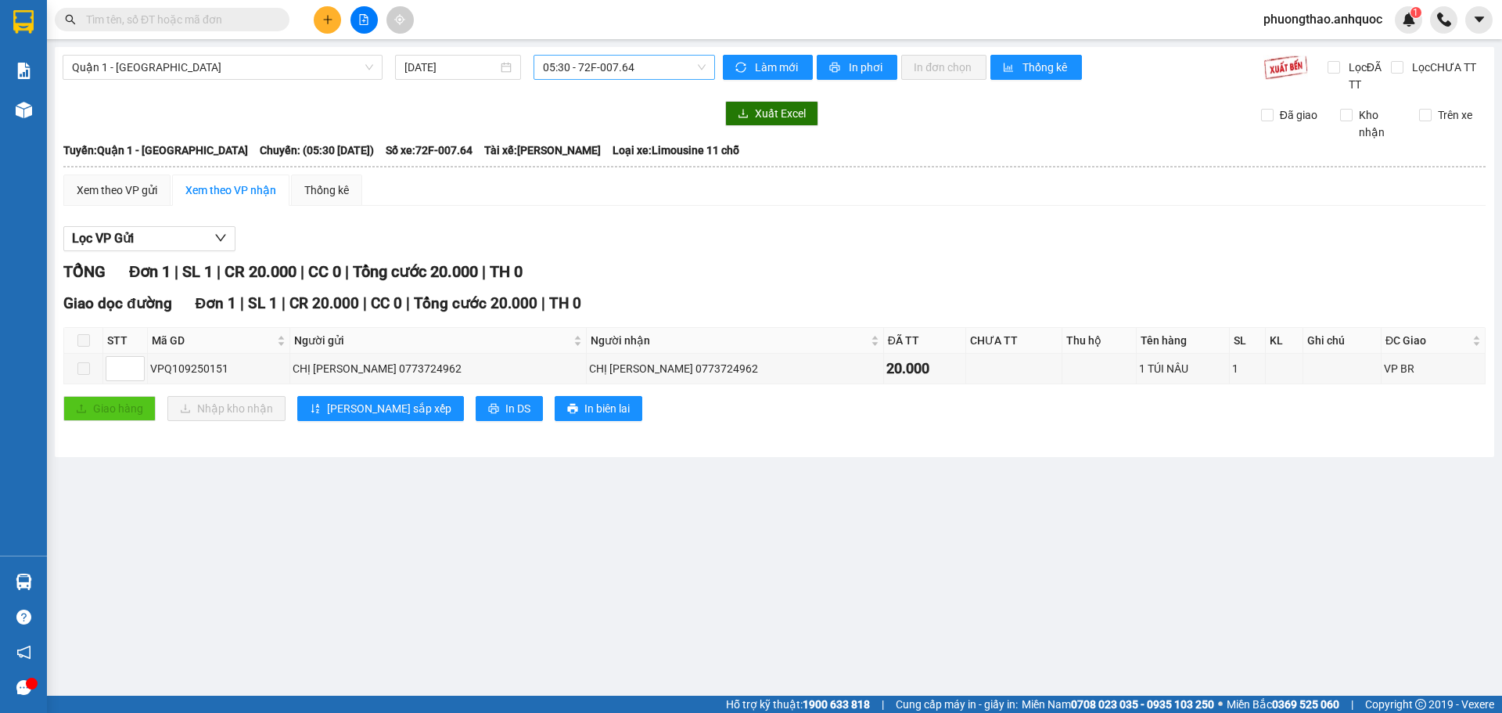
click at [587, 74] on span "05:30 - 72F-007.64" at bounding box center [624, 67] width 163 height 23
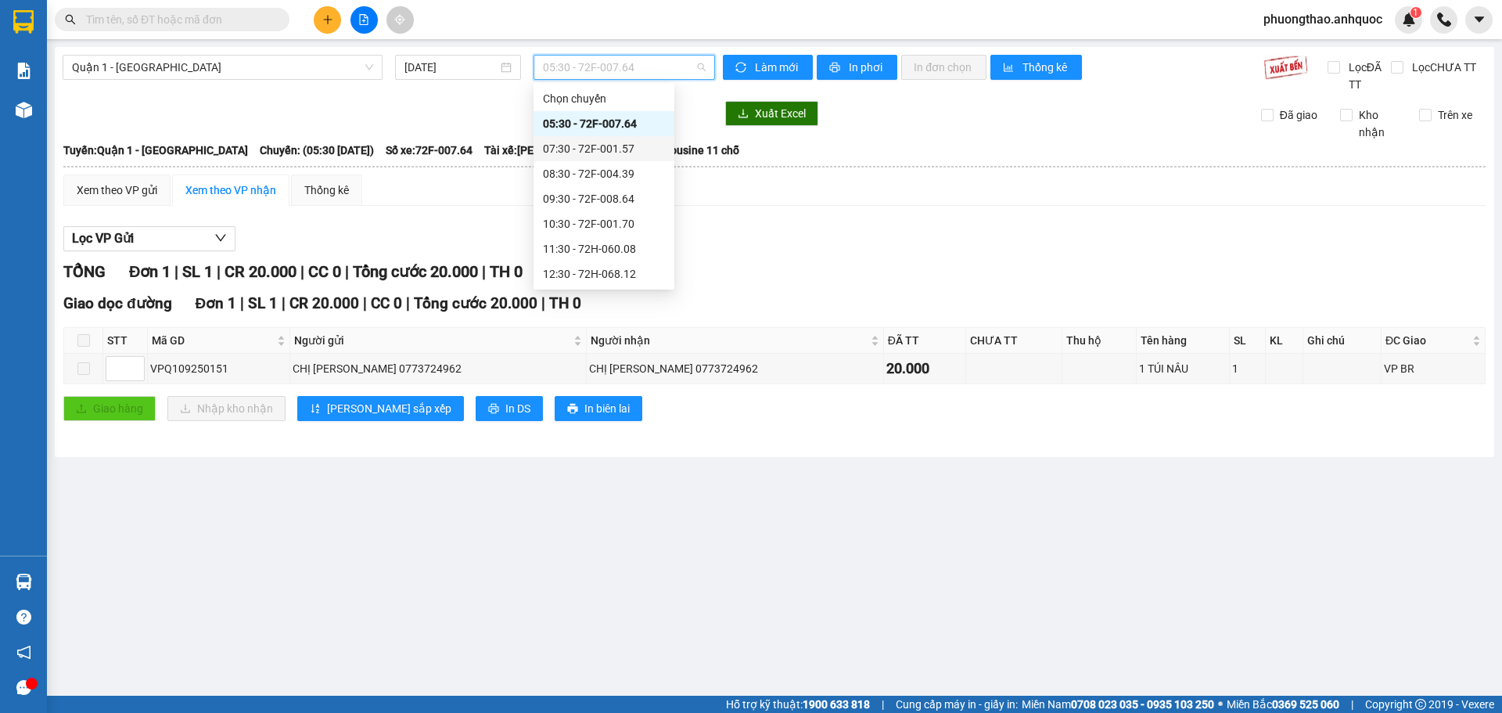
scroll to position [78, 0]
click at [583, 103] on div "08:30 - 72F-004.39" at bounding box center [604, 95] width 122 height 17
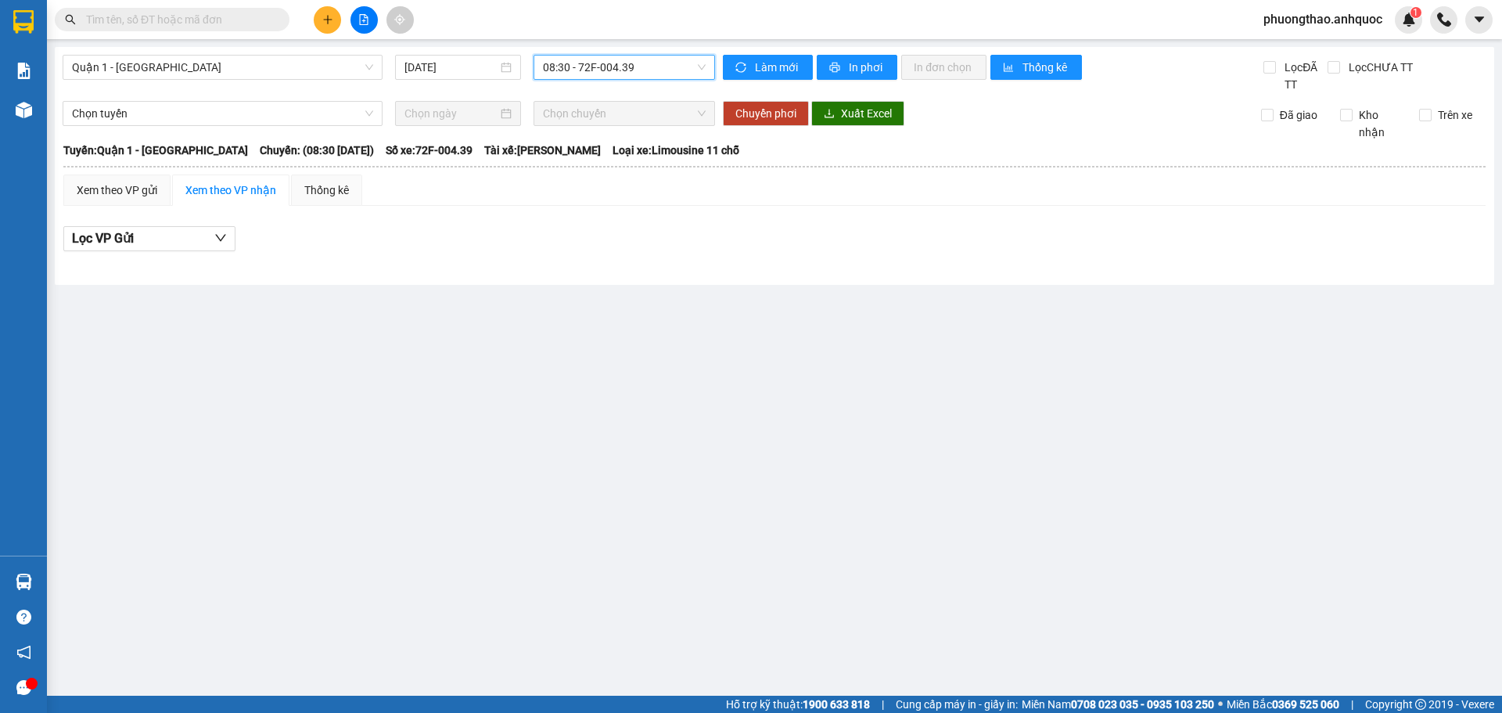
click at [580, 65] on span "08:30 - 72F-004.39" at bounding box center [624, 67] width 163 height 23
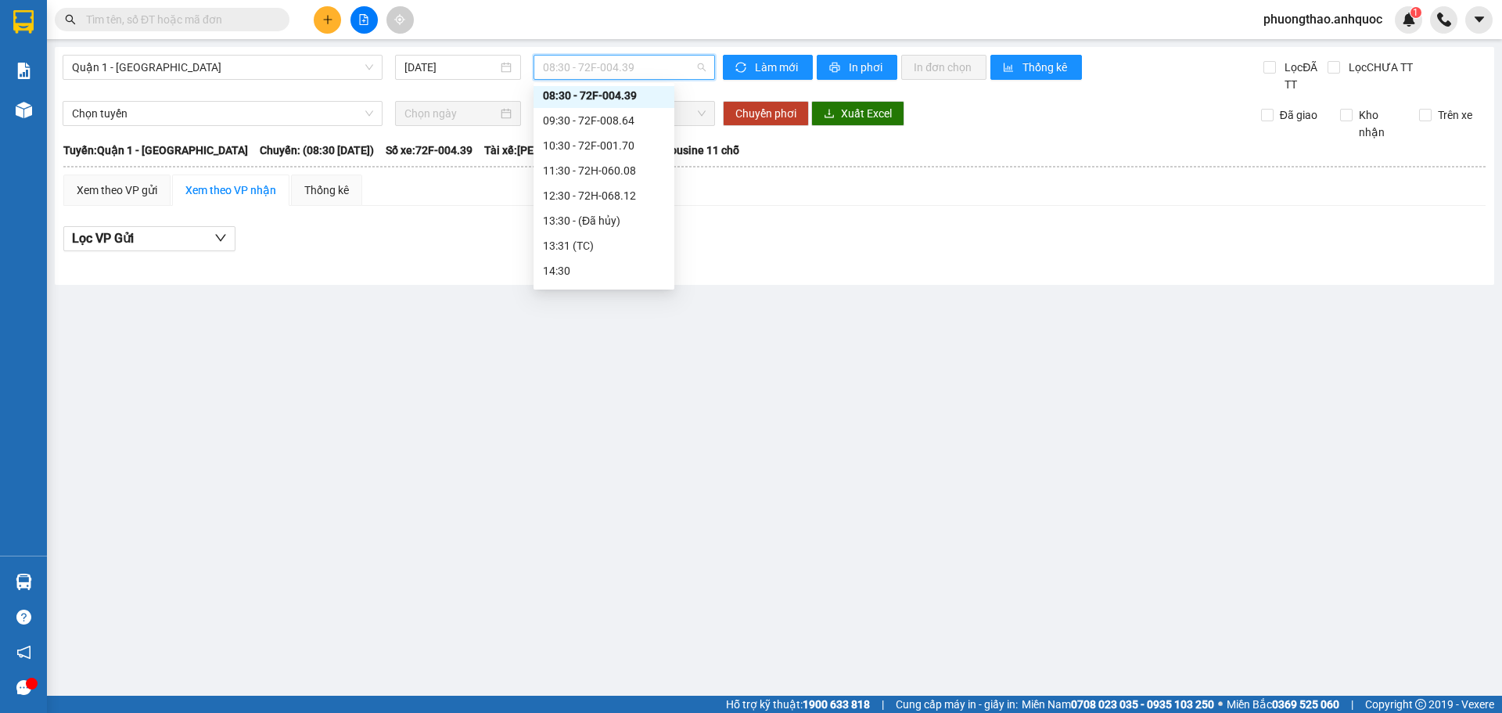
scroll to position [75, 0]
click at [587, 123] on div "09:30 - 72F-008.64" at bounding box center [604, 123] width 122 height 17
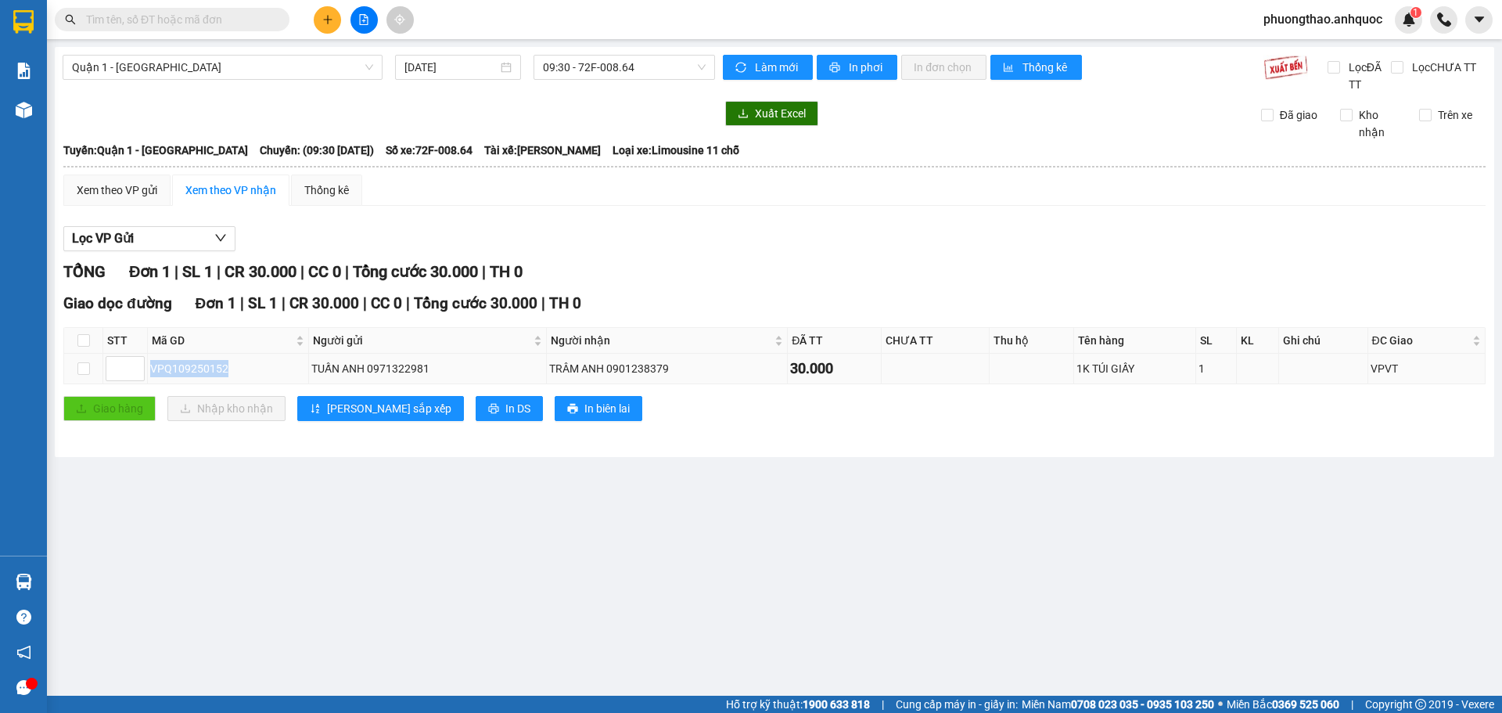
drag, startPoint x: 229, startPoint y: 372, endPoint x: 148, endPoint y: 371, distance: 81.4
click at [148, 371] on td "VPQ109250152" at bounding box center [228, 369] width 161 height 31
copy div "VPQ109250152"
drag, startPoint x: 250, startPoint y: 556, endPoint x: 303, endPoint y: 562, distance: 52.8
click at [250, 556] on main "Quận 1 - [GEOGRAPHIC_DATA] [DATE] 09:30 - 72F-008.64 Làm mới In phơi In đơn chọ…" at bounding box center [751, 347] width 1502 height 695
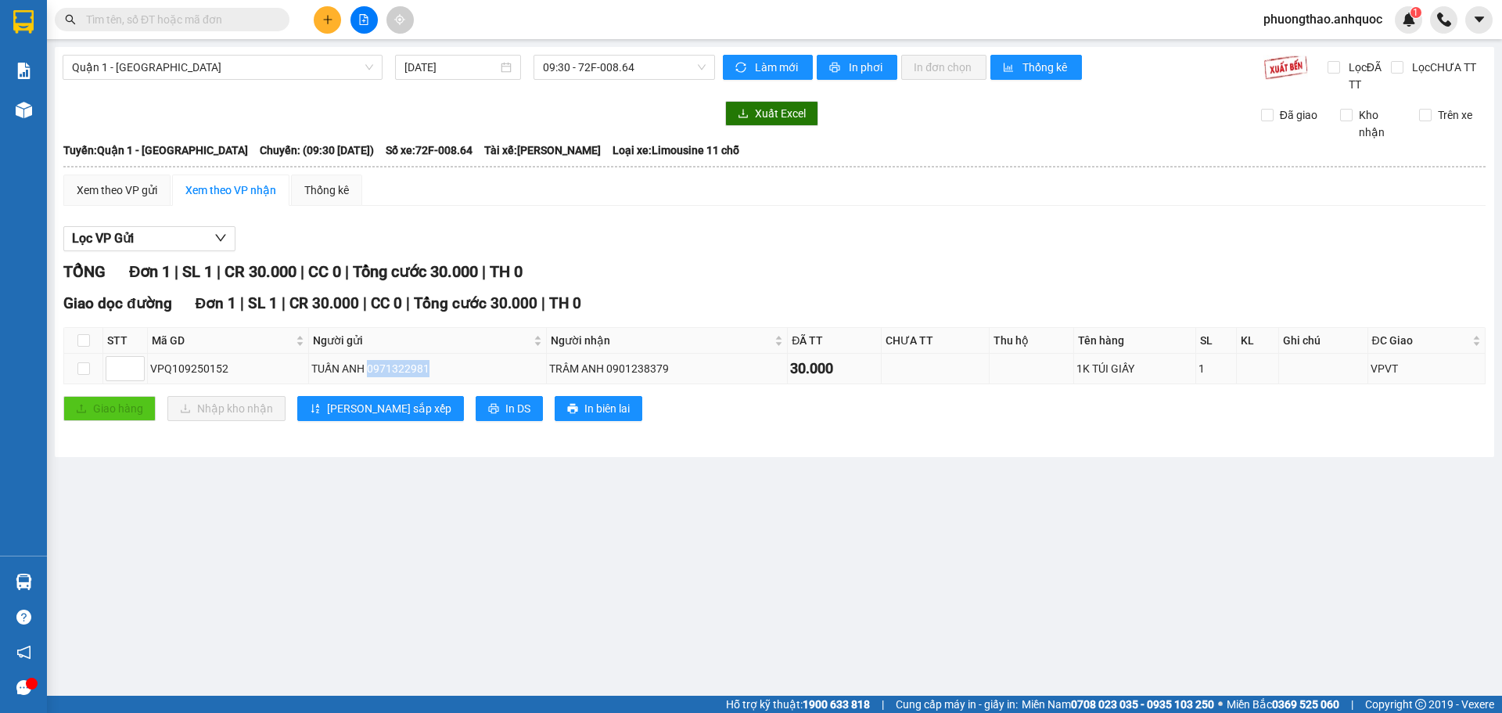
drag, startPoint x: 446, startPoint y: 373, endPoint x: 367, endPoint y: 372, distance: 79.0
click at [367, 372] on div "TUẤN ANH 0971322981" at bounding box center [427, 368] width 232 height 17
copy div "0971322981"
click at [1387, 623] on main "Quận 1 - [GEOGRAPHIC_DATA] [DATE] 09:30 - 72F-008.64 Làm mới In phơi In đơn chọ…" at bounding box center [751, 347] width 1502 height 695
click at [265, 489] on main "Quận 1 - [GEOGRAPHIC_DATA] [DATE] 09:30 - 72F-008.64 Làm mới In phơi In đơn chọ…" at bounding box center [751, 347] width 1502 height 695
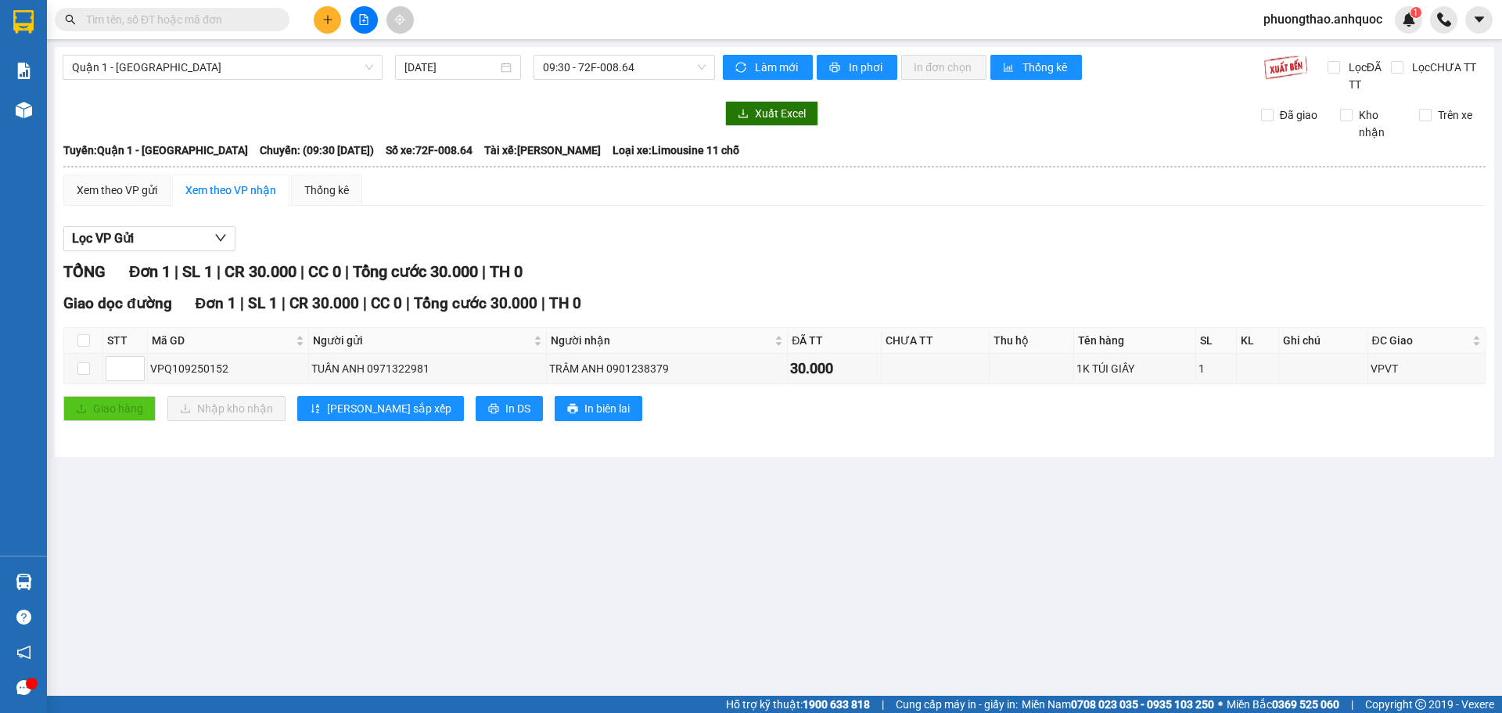
click at [330, 19] on icon "plus" at bounding box center [327, 19] width 11 height 11
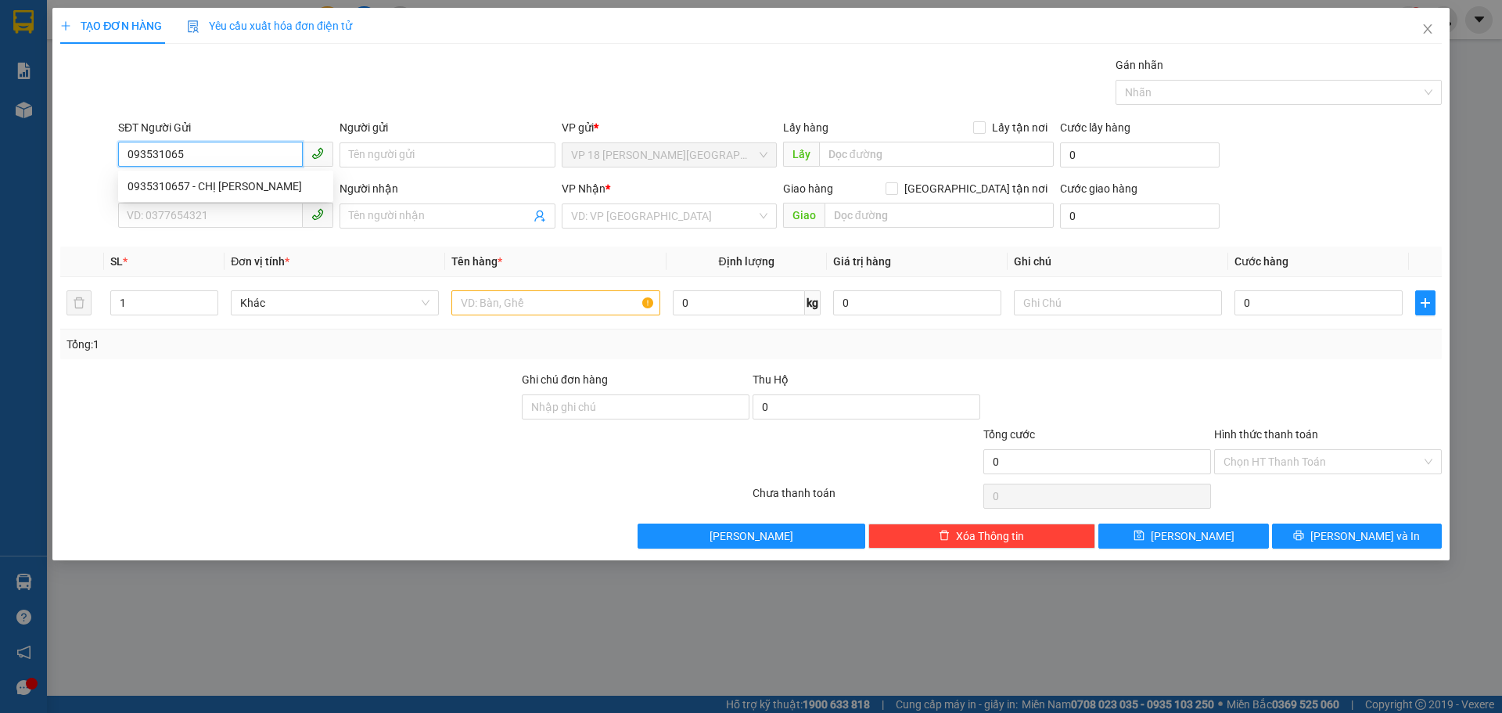
type input "0935310657"
click at [220, 183] on div "0935310657 - CHỊ [PERSON_NAME]" at bounding box center [225, 186] width 196 height 17
type input "CHỊ [PERSON_NAME]"
type input "0909844065"
type input "CHỊ [PERSON_NAME]"
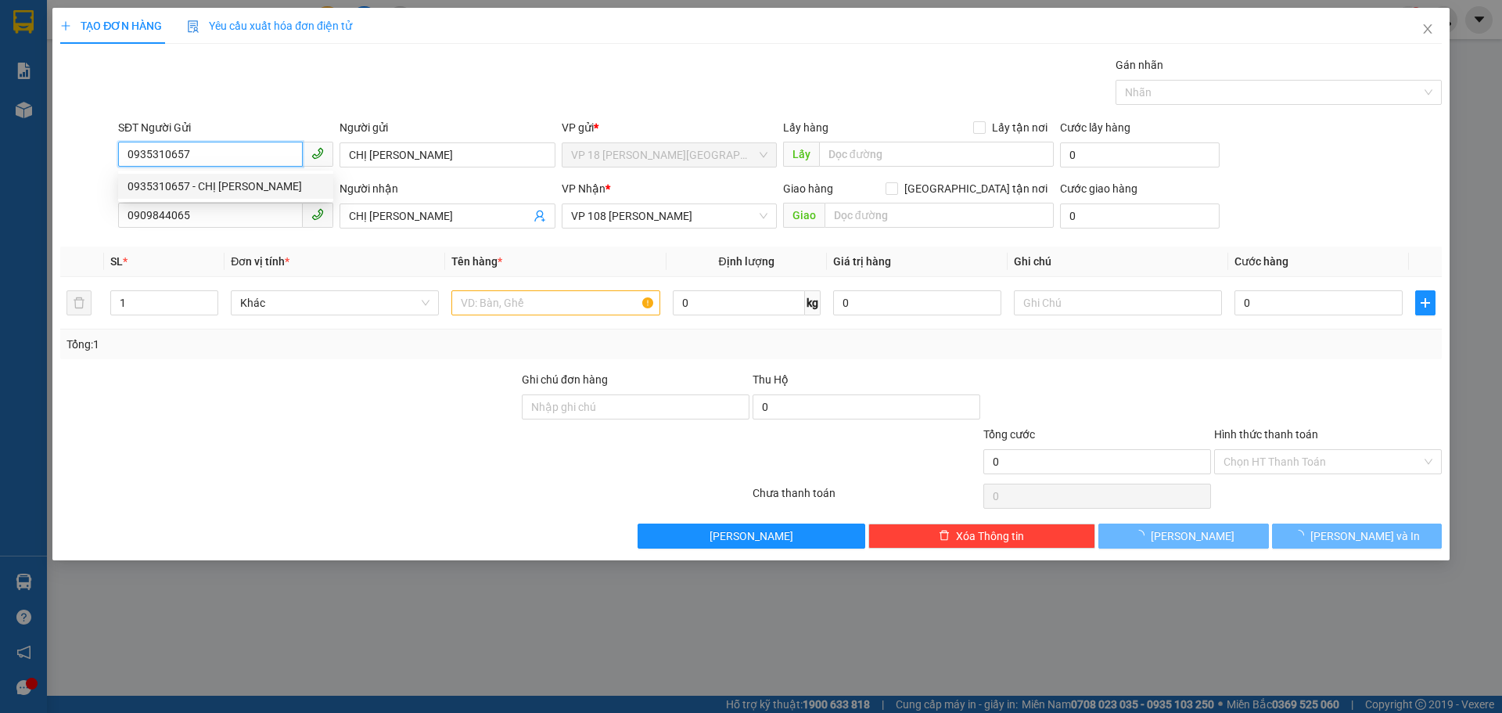
type input "20.000"
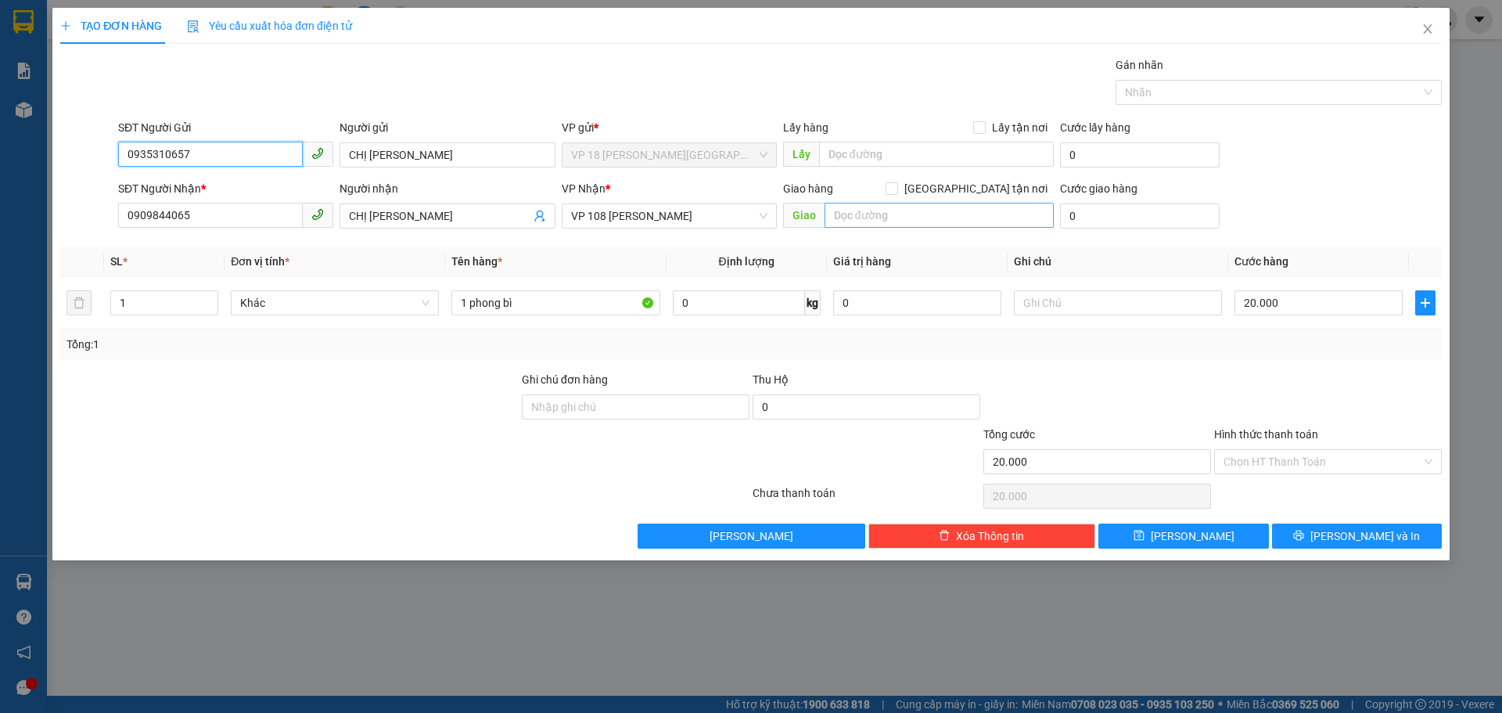
type input "0935310657"
click at [852, 216] on input "text" at bounding box center [938, 215] width 229 height 25
type input "VPVT"
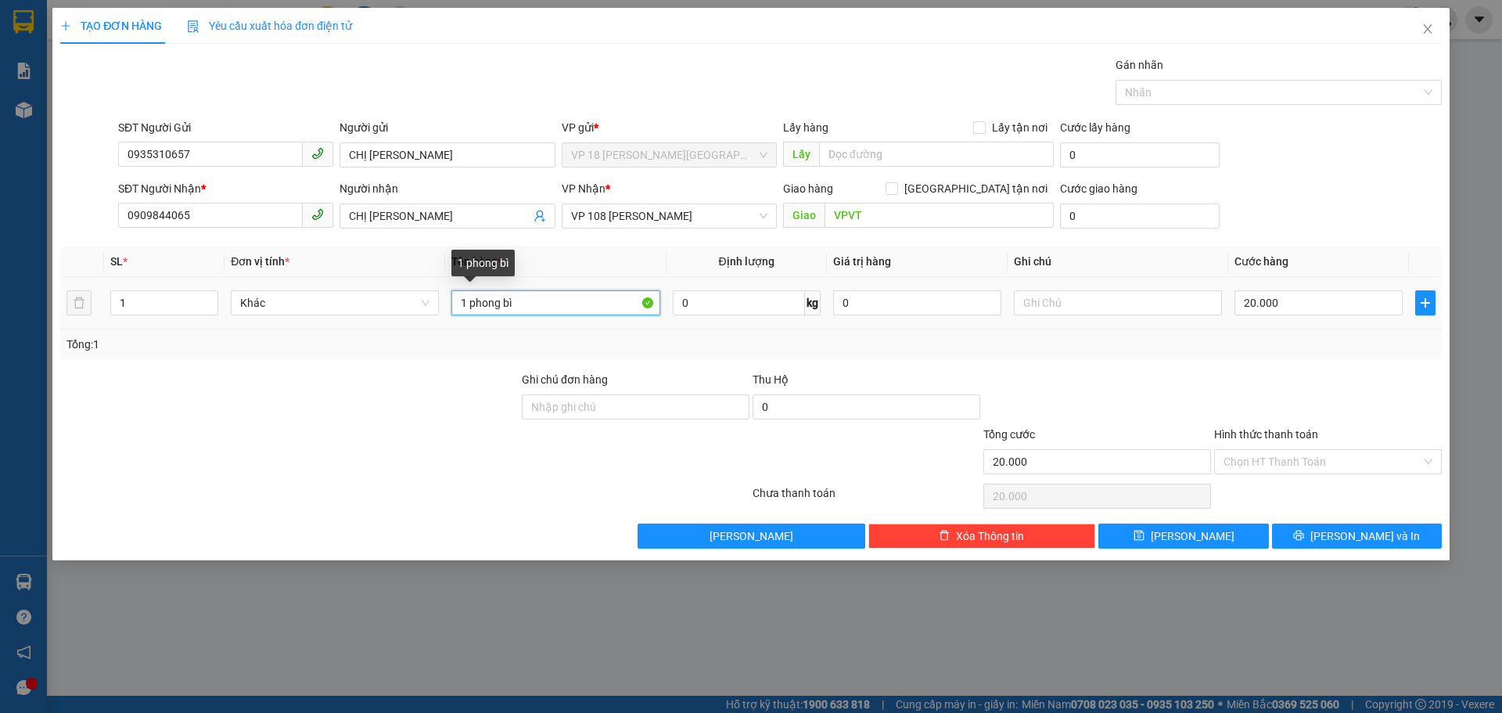
click at [522, 300] on input "1 phong bì" at bounding box center [555, 302] width 208 height 25
type input "1K TÚI XANH LÁ"
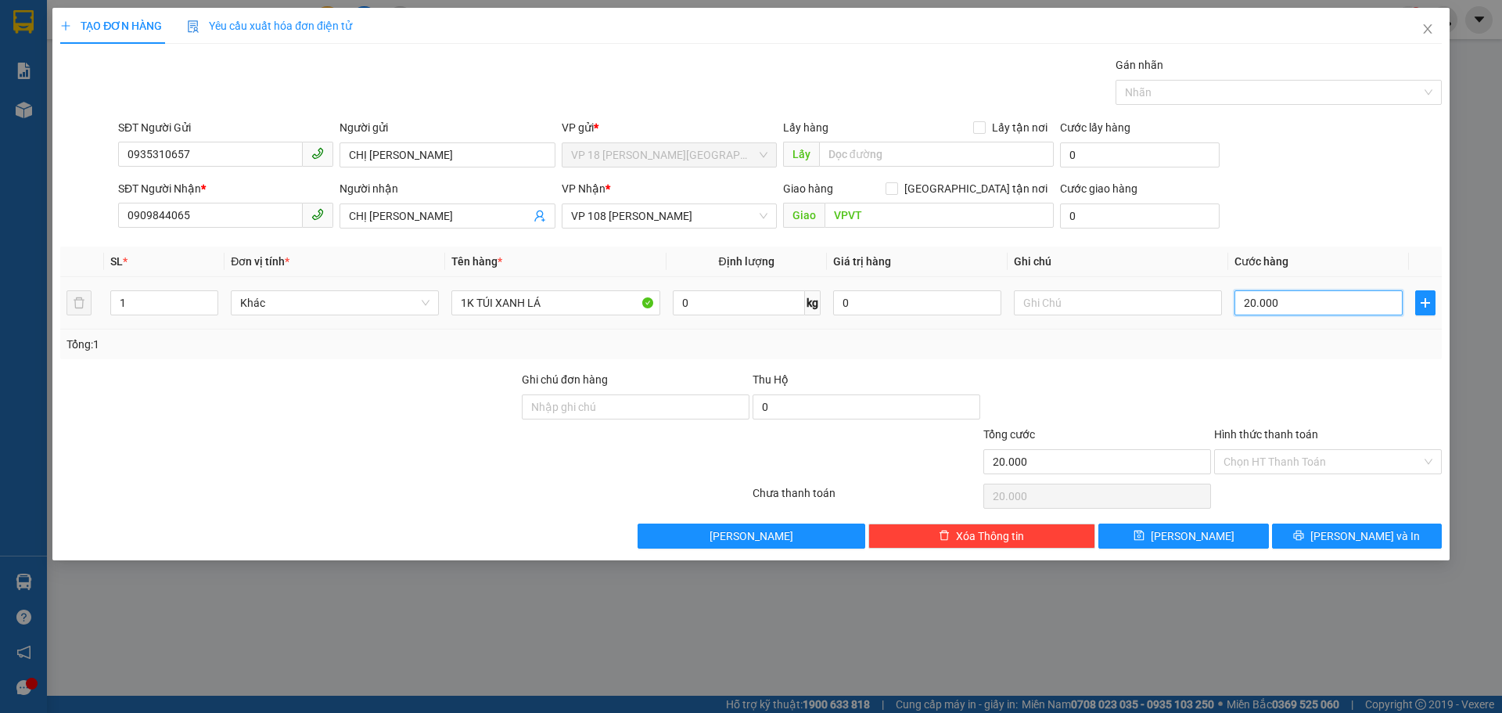
click at [1298, 296] on input "20.000" at bounding box center [1318, 302] width 168 height 25
type input "3"
type input "30"
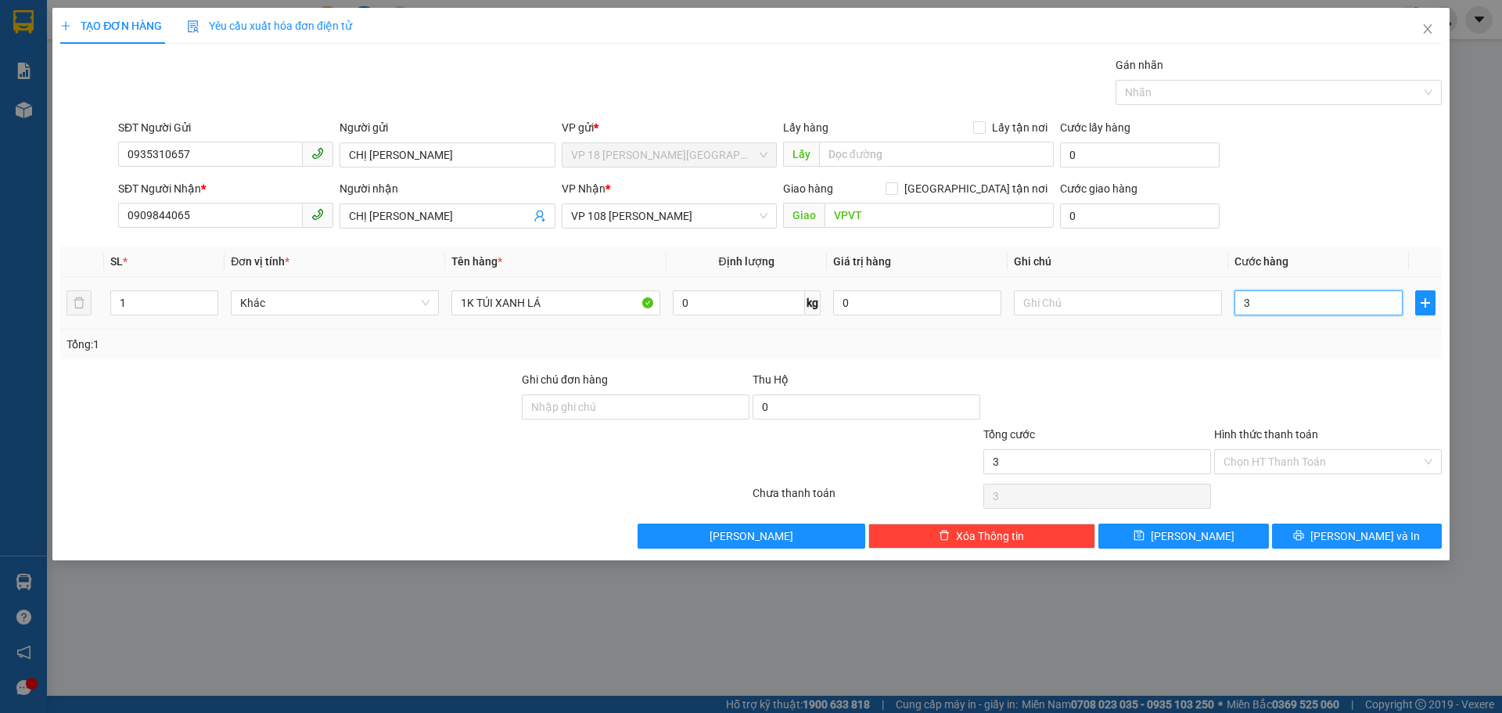
type input "30"
type input "300"
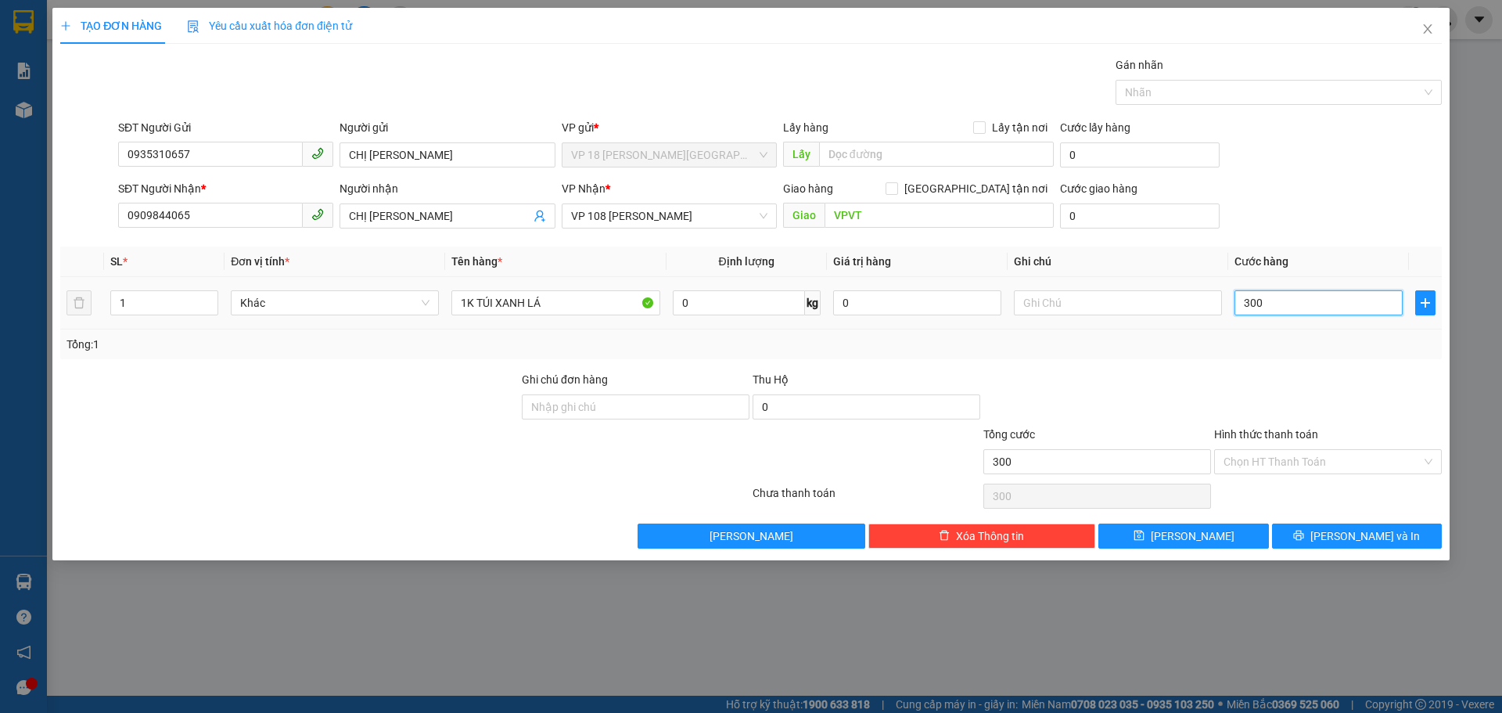
type input "3.000"
type input "30.000"
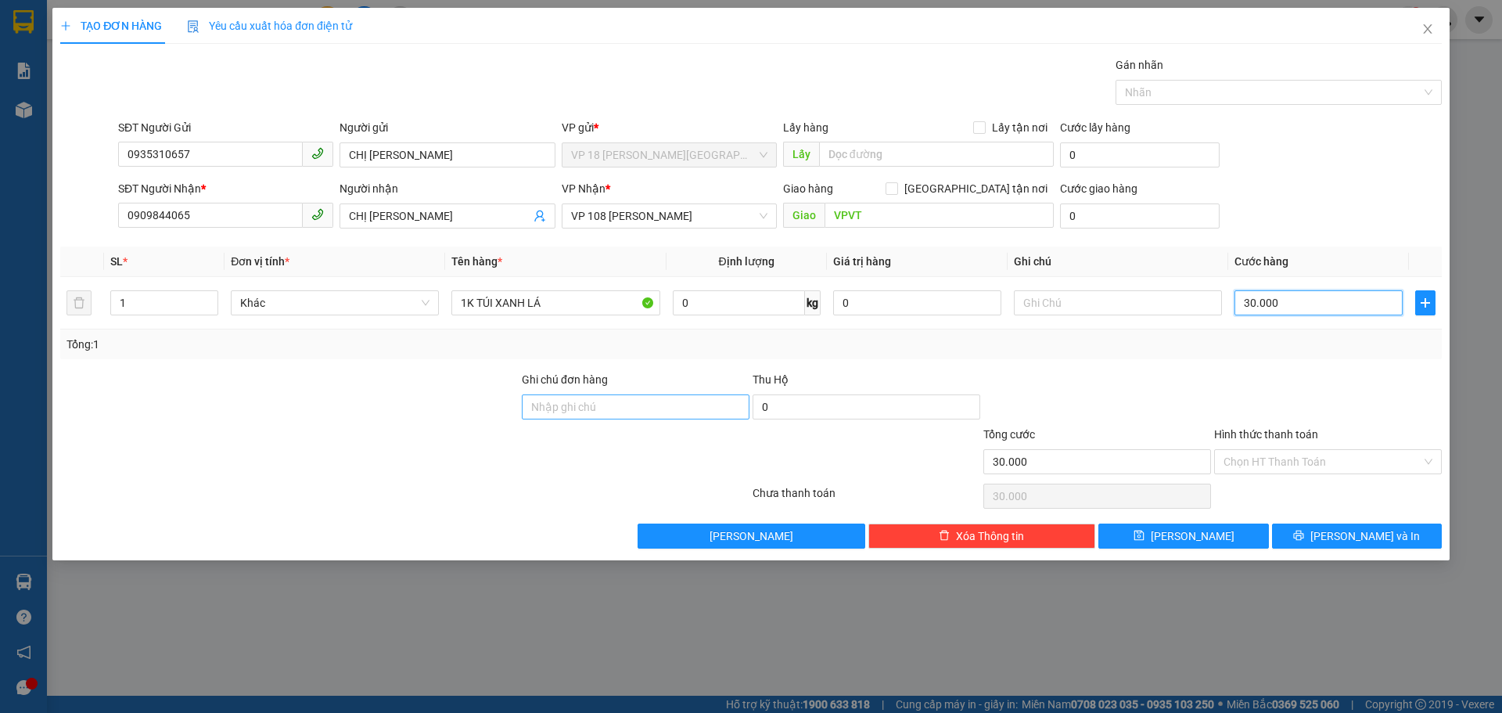
type input "30.000"
click at [616, 409] on input "Ghi chú đơn hàng" at bounding box center [636, 406] width 228 height 25
drag, startPoint x: 541, startPoint y: 403, endPoint x: 541, endPoint y: 414, distance: 11.0
click at [541, 403] on input "TTM" at bounding box center [636, 406] width 228 height 25
click at [579, 411] on input "TM" at bounding box center [636, 406] width 228 height 25
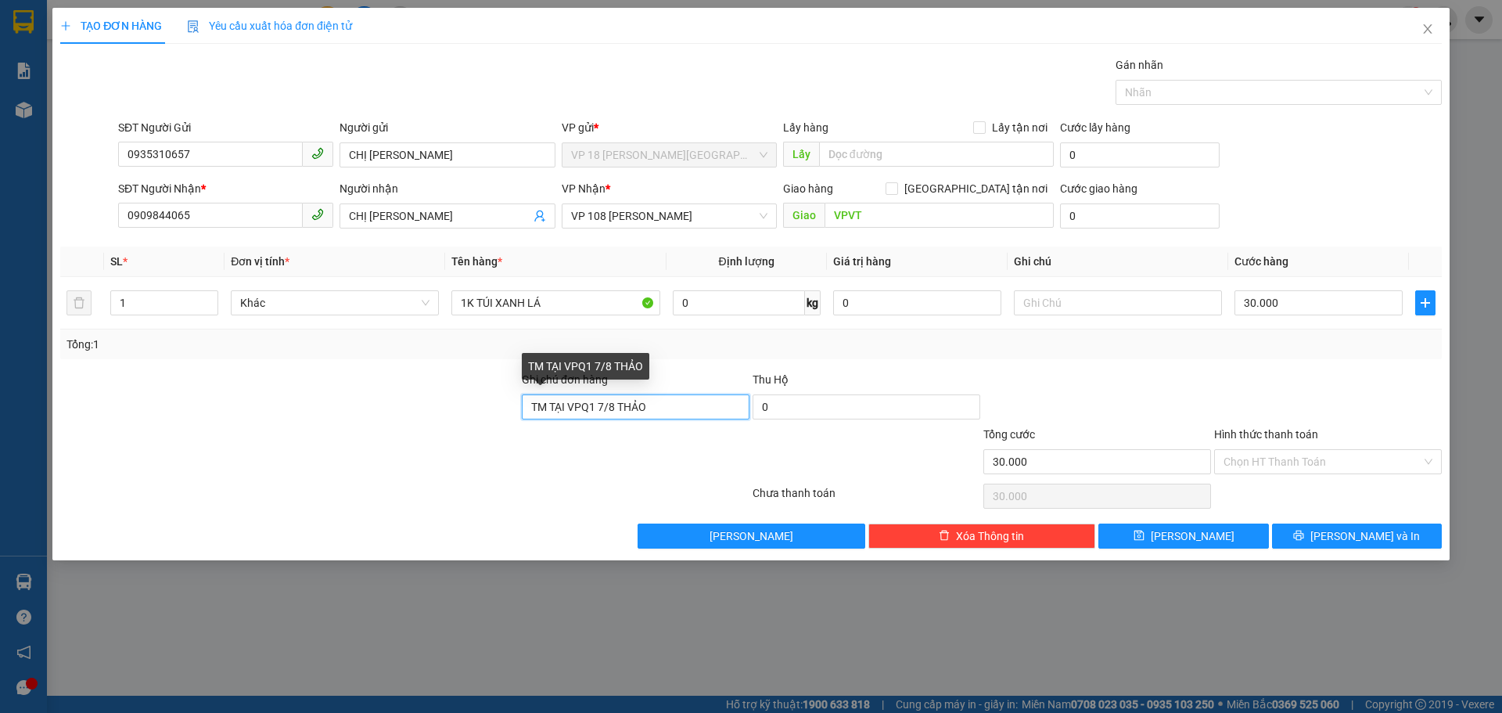
click at [566, 408] on input "TM TẠI VPQ1 7/8 THẢO" at bounding box center [636, 406] width 228 height 25
click at [592, 407] on input "TM VPQ1 7/8 THẢO" at bounding box center [636, 406] width 228 height 25
click at [597, 407] on input "TM VPQ1 7/8 THẢO" at bounding box center [636, 406] width 228 height 25
type input "TM VPQ1 15/9 THẢO"
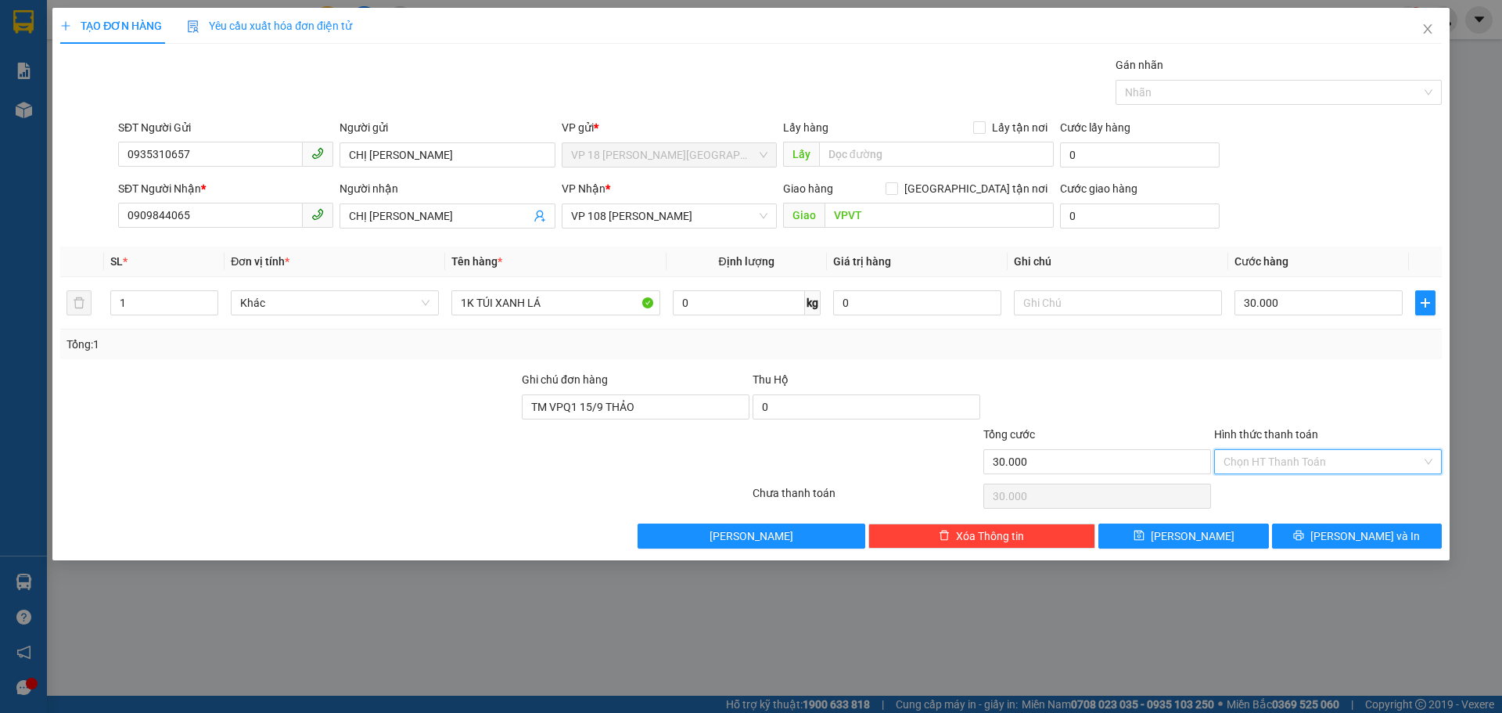
click at [1247, 461] on input "Hình thức thanh toán" at bounding box center [1322, 461] width 198 height 23
click at [1258, 494] on div "Tại văn phòng" at bounding box center [1327, 492] width 209 height 17
type input "0"
click at [1308, 533] on button "[PERSON_NAME] và In" at bounding box center [1357, 535] width 170 height 25
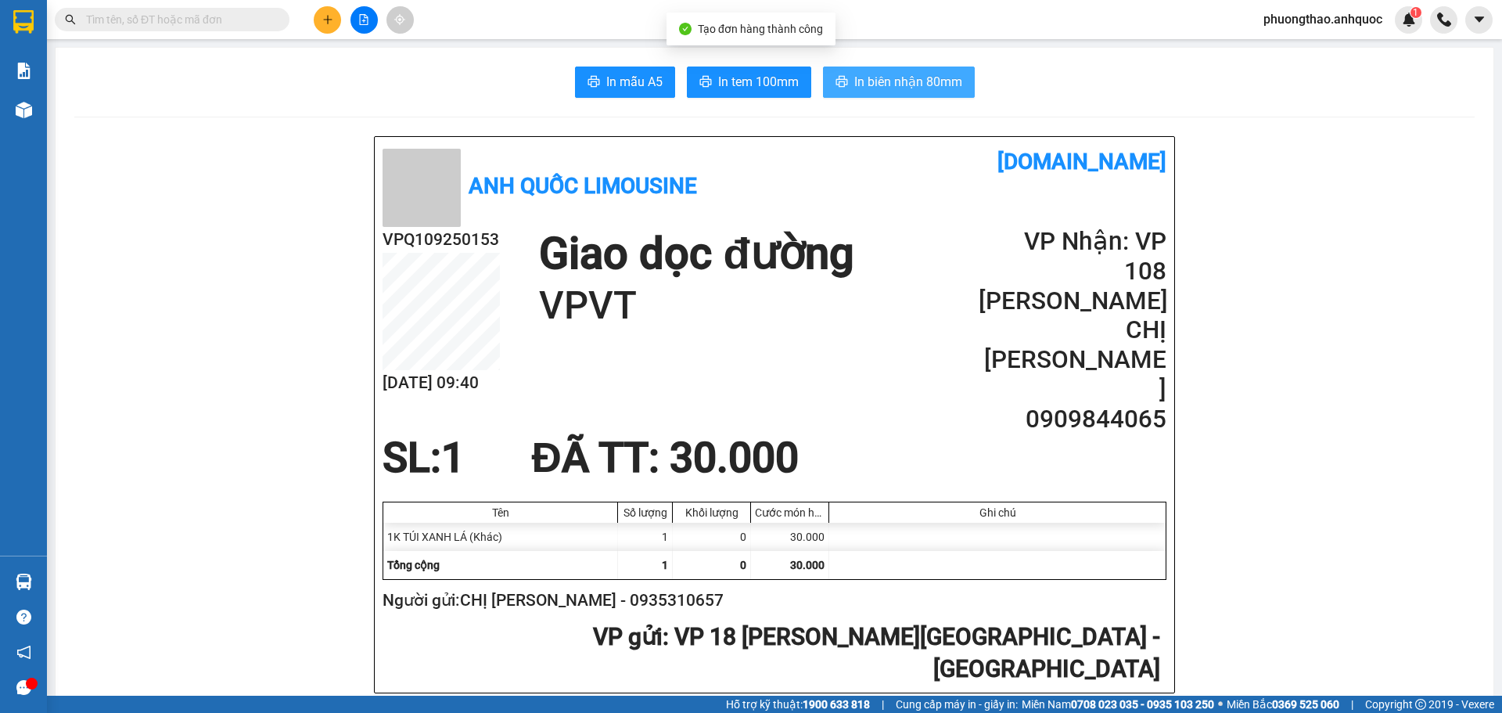
click at [843, 77] on button "In biên nhận 80mm" at bounding box center [899, 81] width 152 height 31
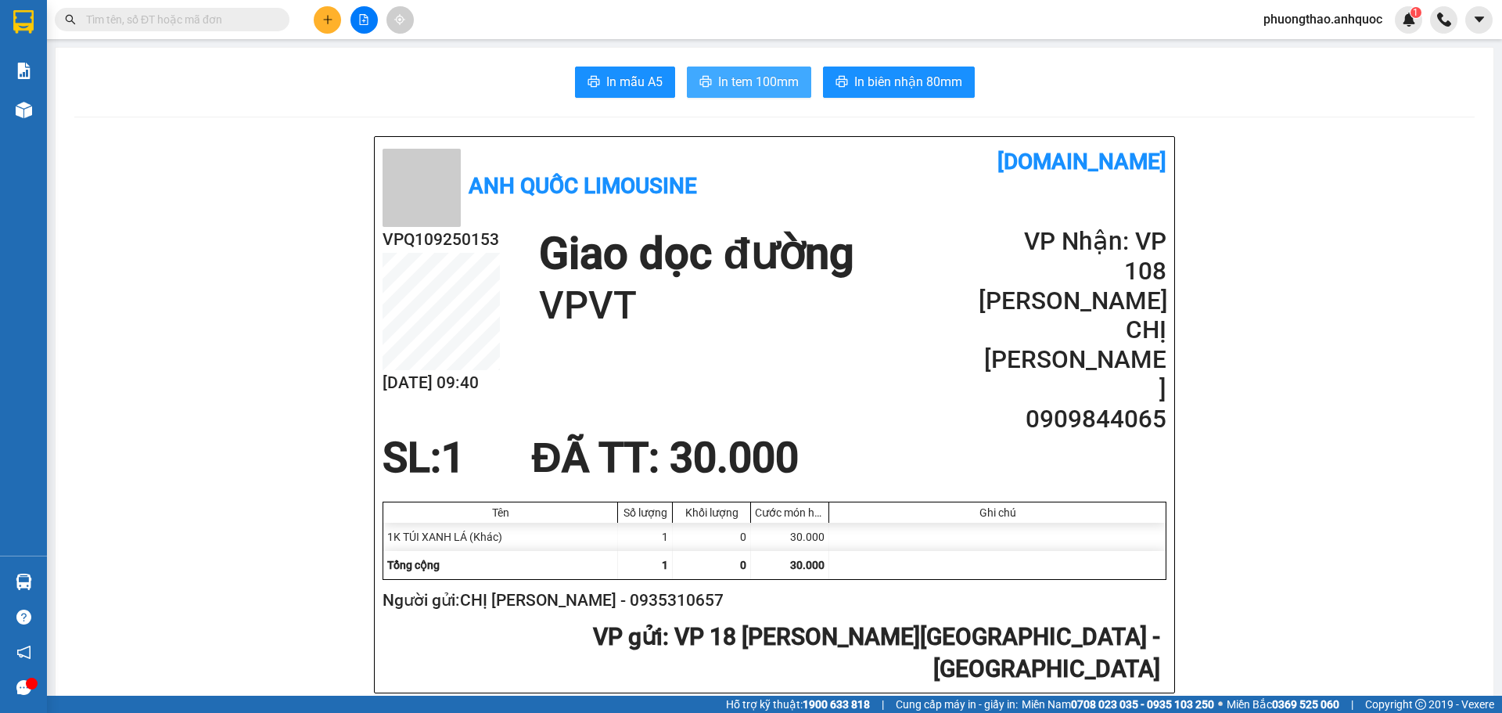
click at [782, 82] on span "In tem 100mm" at bounding box center [758, 82] width 81 height 20
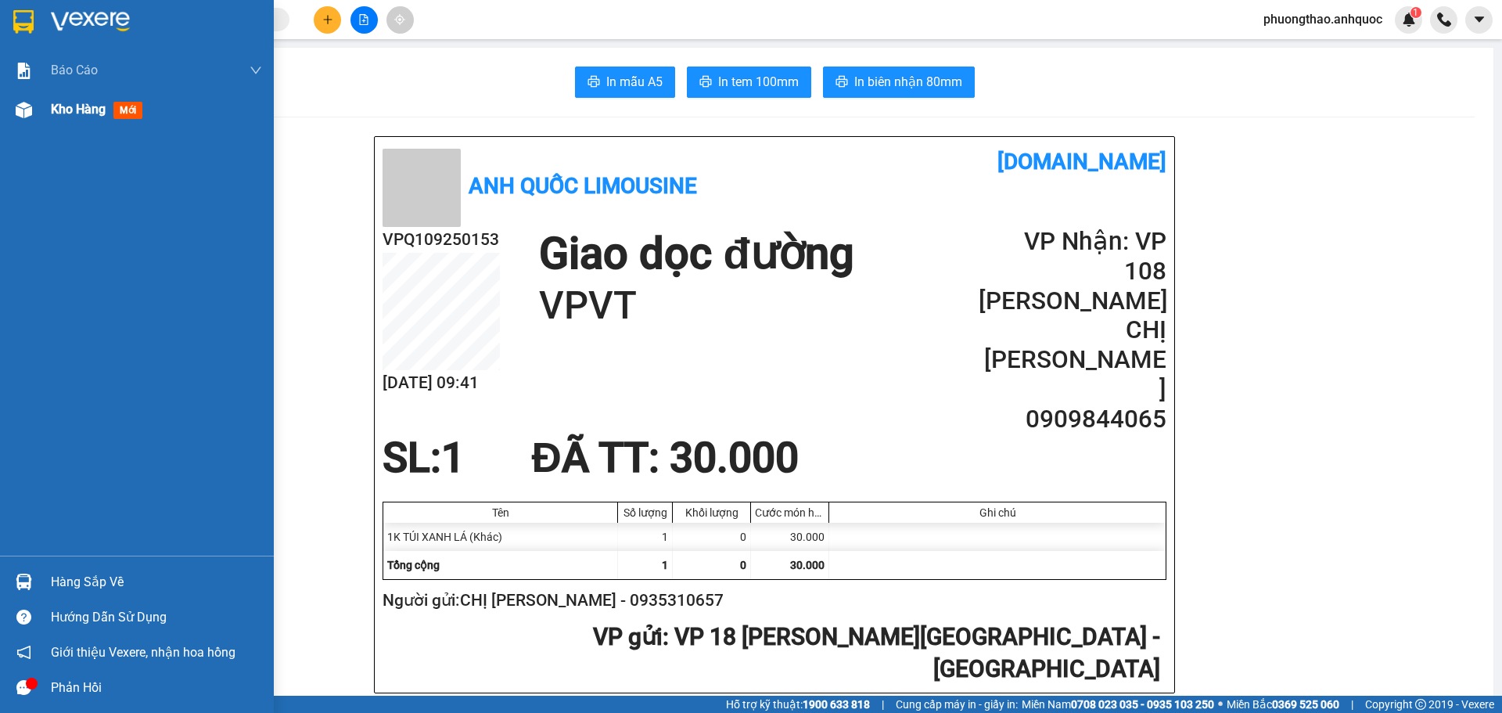
click at [27, 119] on div at bounding box center [23, 109] width 27 height 27
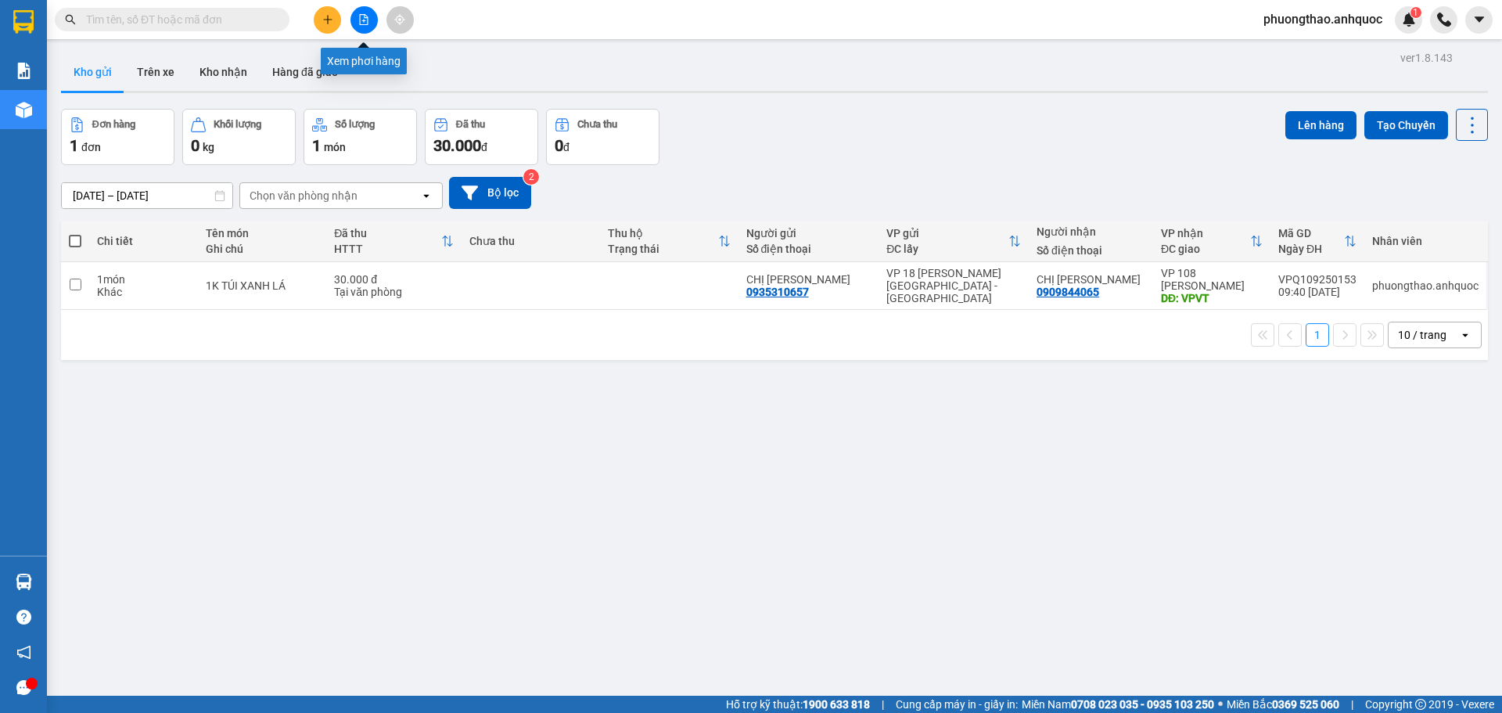
click at [368, 13] on button at bounding box center [363, 19] width 27 height 27
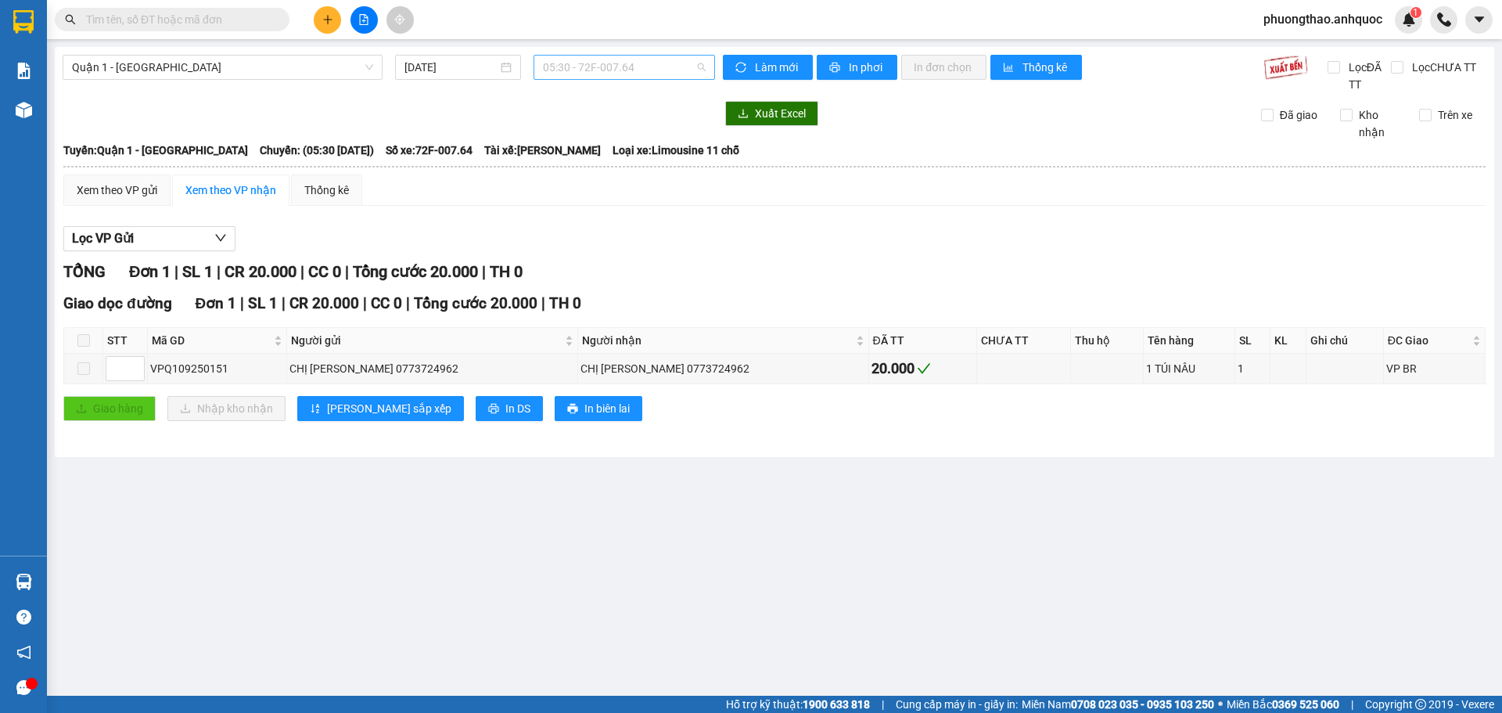
click at [579, 71] on span "05:30 - 72F-007.64" at bounding box center [624, 67] width 163 height 23
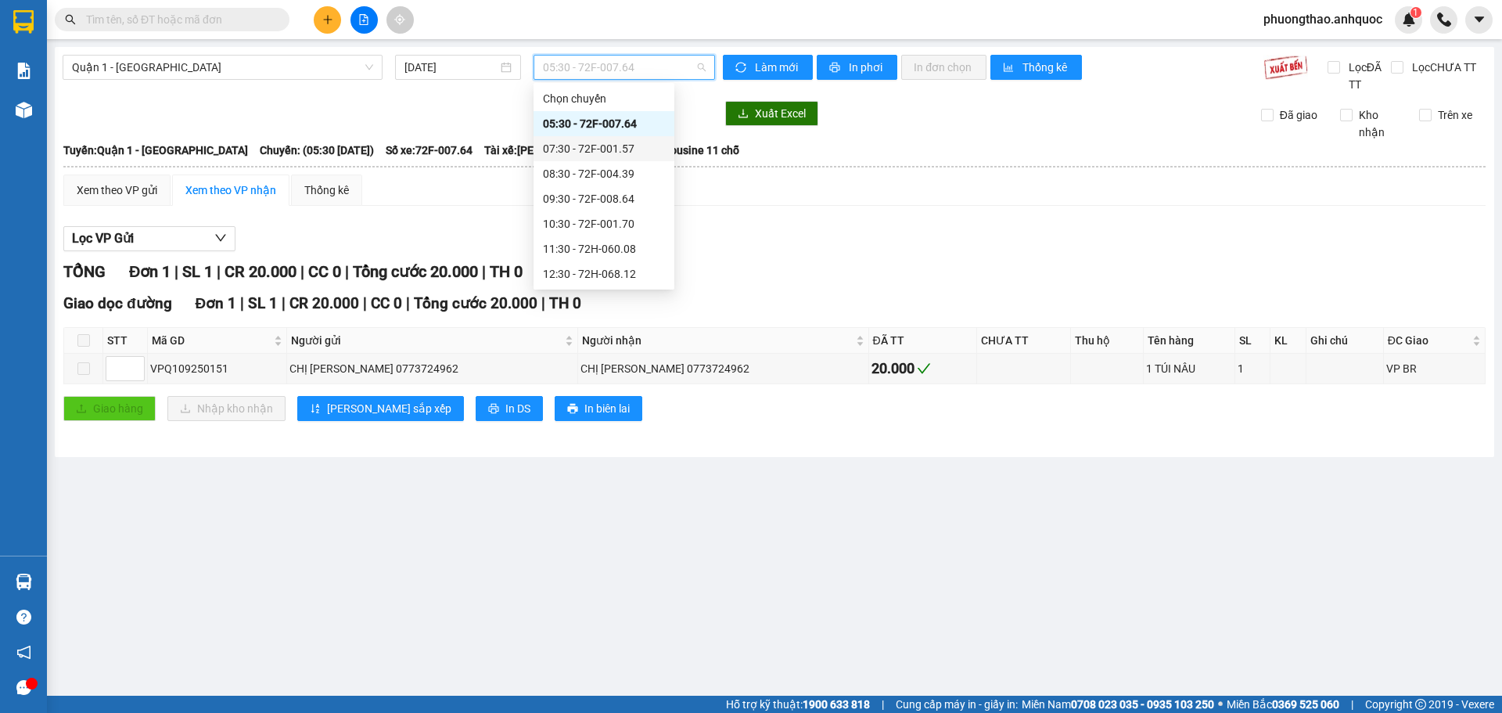
click at [595, 144] on div "07:30 - 72F-001.57" at bounding box center [604, 148] width 122 height 17
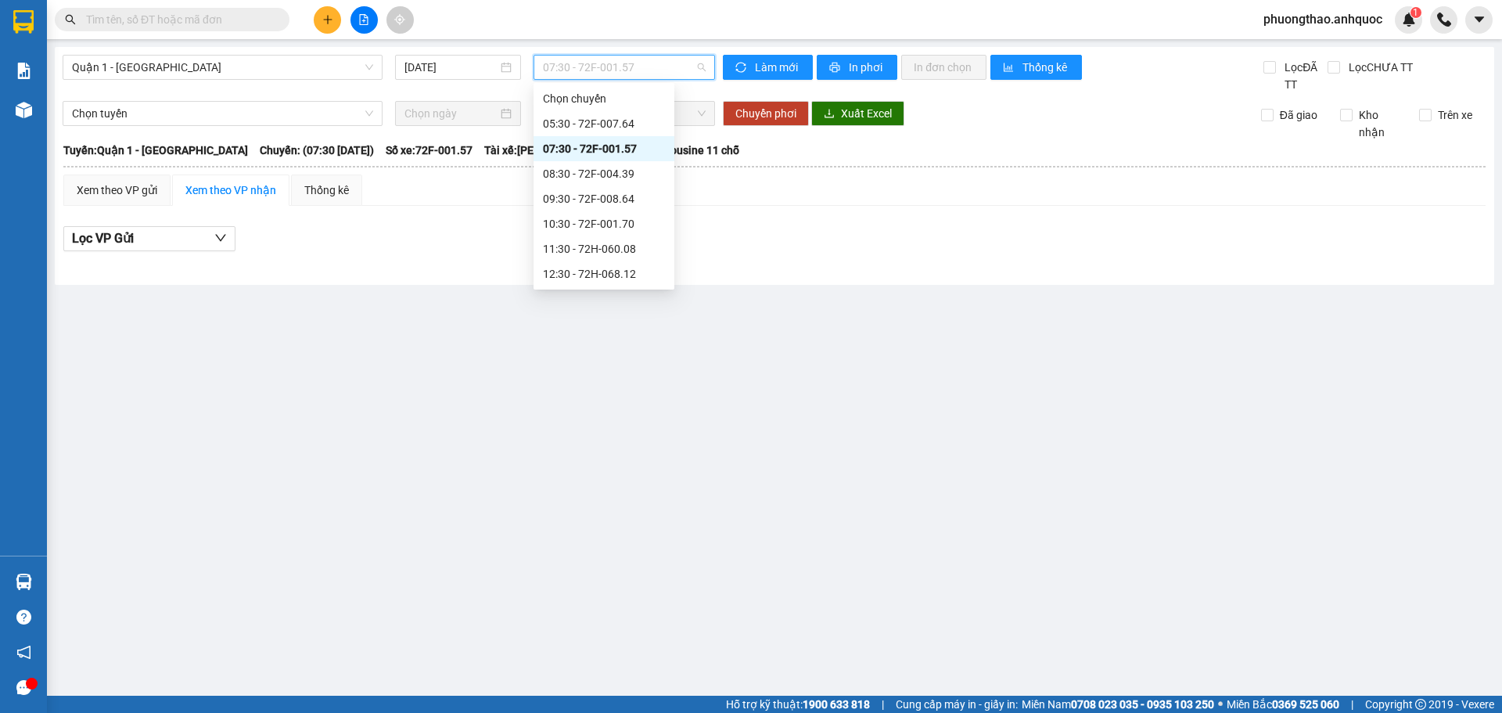
click at [592, 73] on span "07:30 - 72F-001.57" at bounding box center [624, 67] width 163 height 23
click at [601, 169] on div "08:30 - 72F-004.39" at bounding box center [604, 173] width 122 height 17
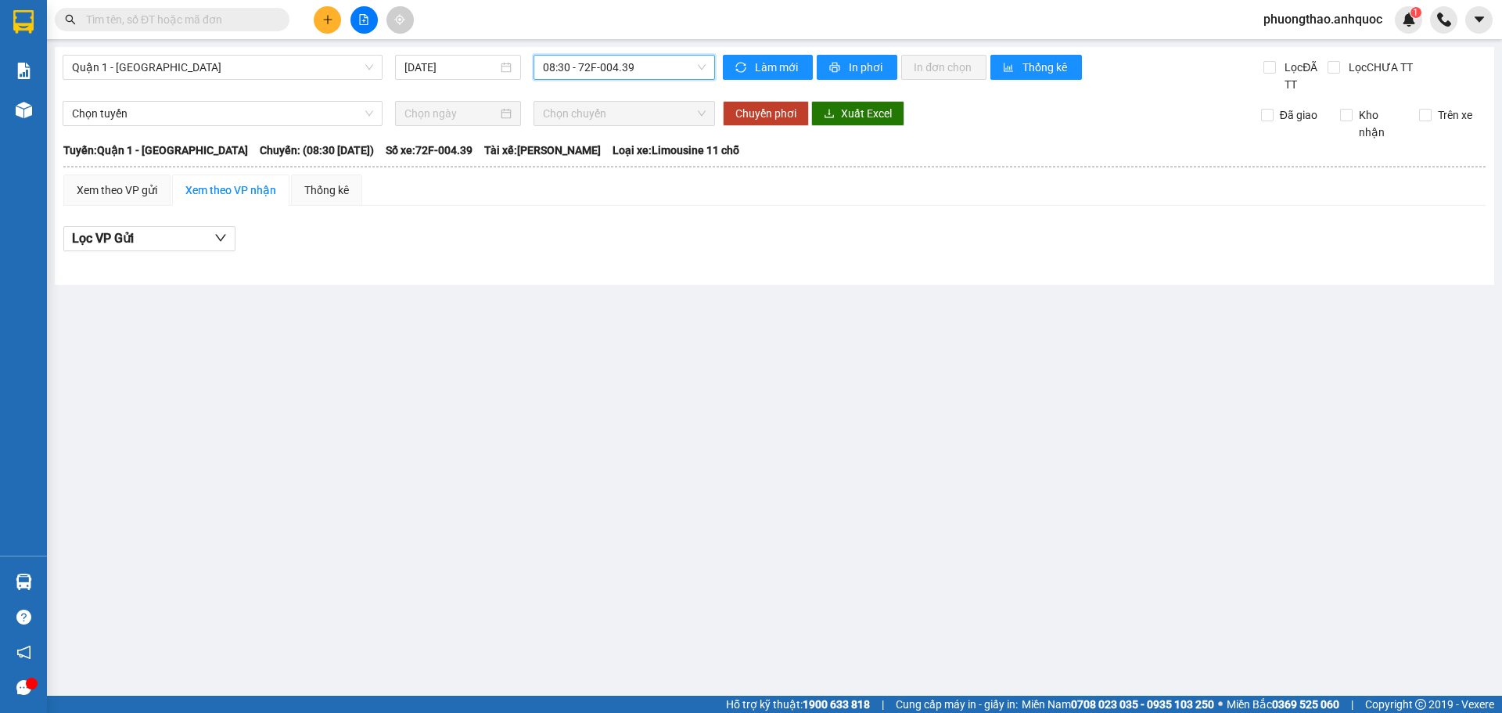
click at [591, 72] on span "08:30 - 72F-004.39" at bounding box center [624, 67] width 163 height 23
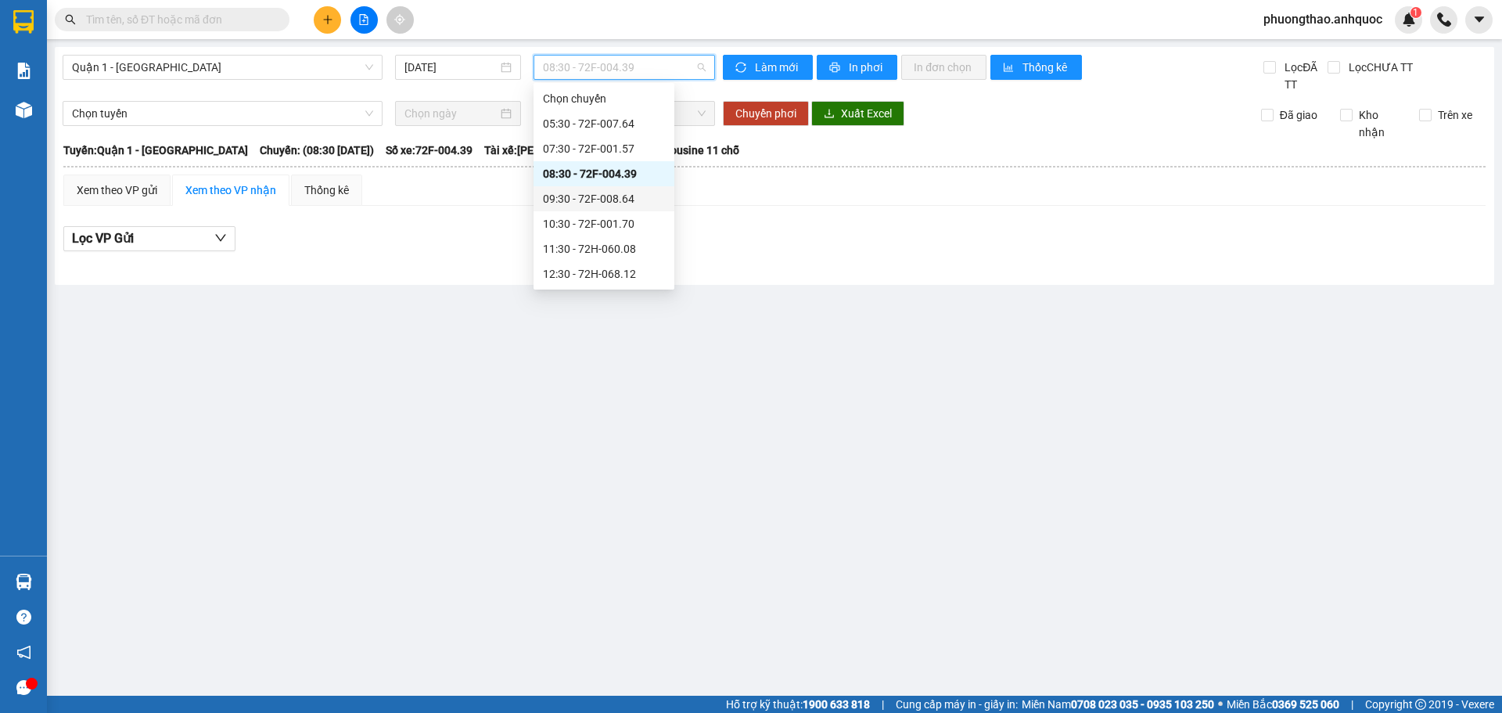
click at [598, 203] on div "09:30 - 72F-008.64" at bounding box center [604, 198] width 122 height 17
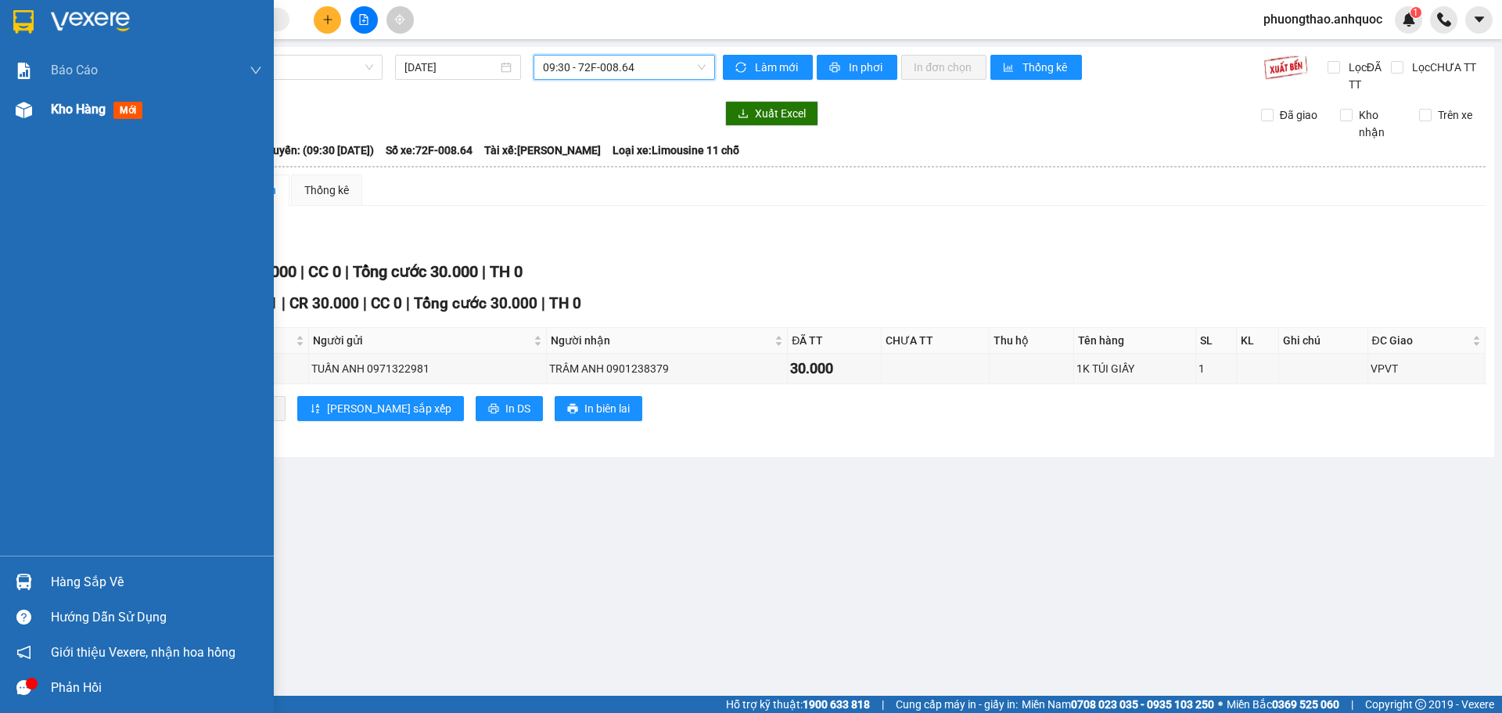
click at [28, 104] on img at bounding box center [24, 110] width 16 height 16
